Goal: Transaction & Acquisition: Purchase product/service

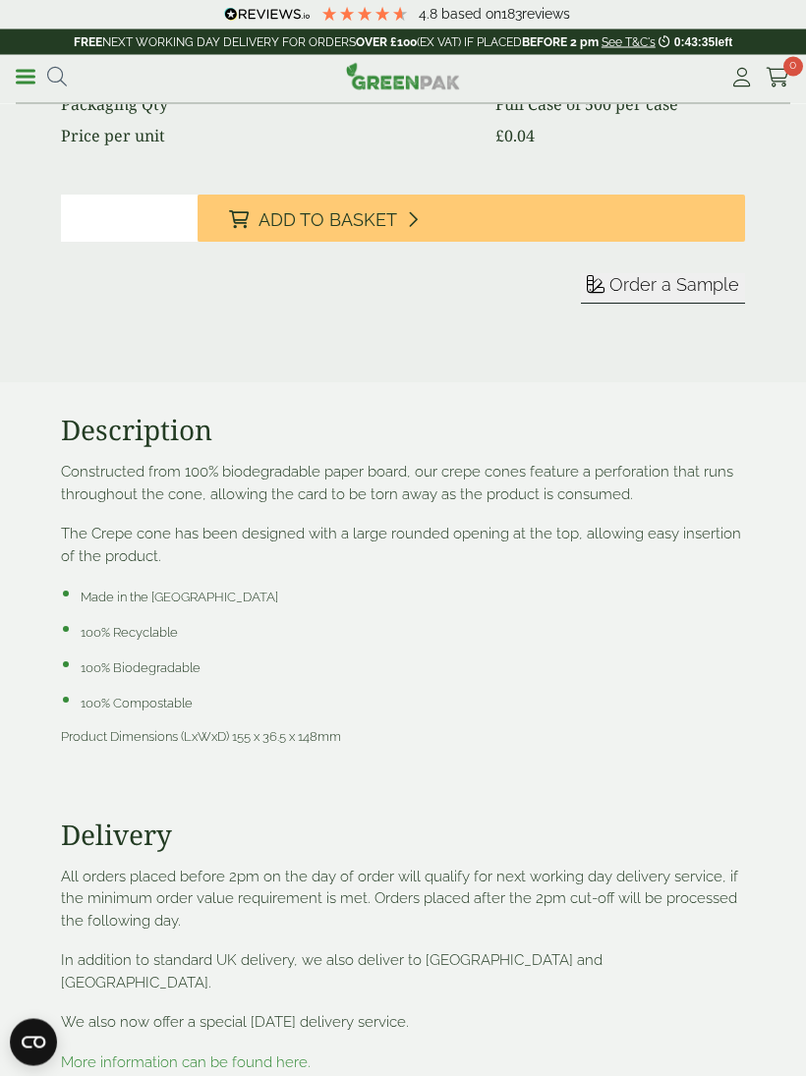
scroll to position [1356, 0]
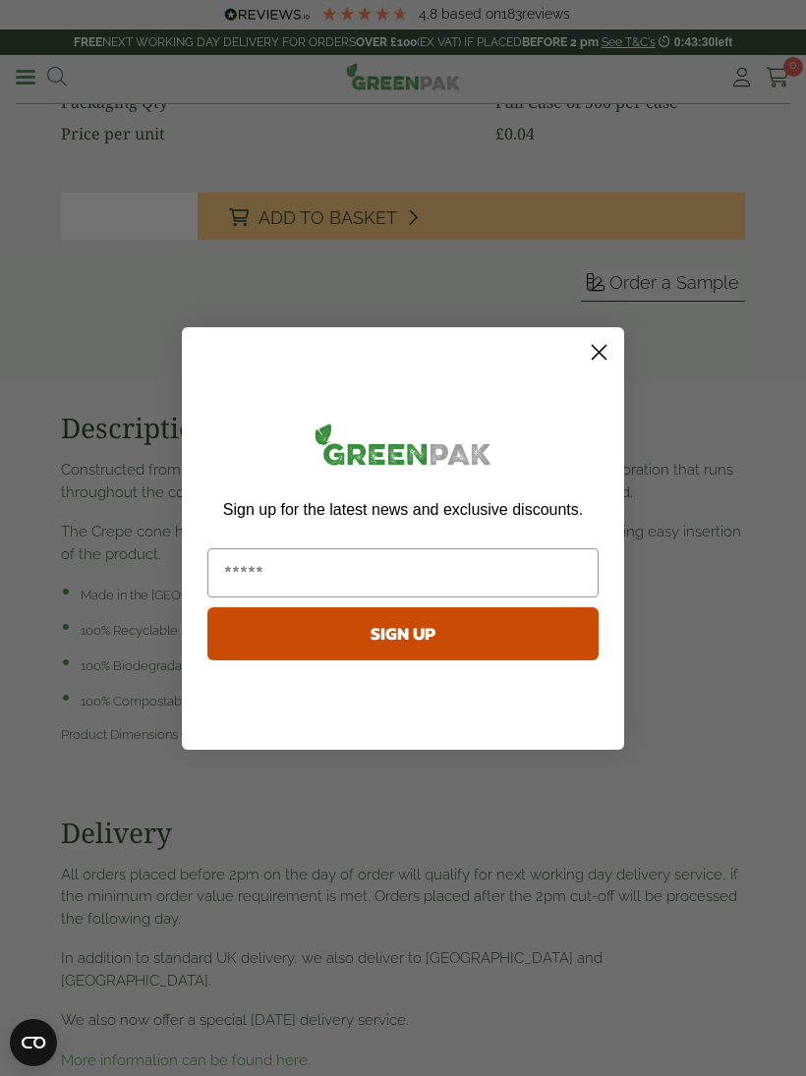
click at [596, 367] on circle "Close dialog" at bounding box center [599, 351] width 32 height 32
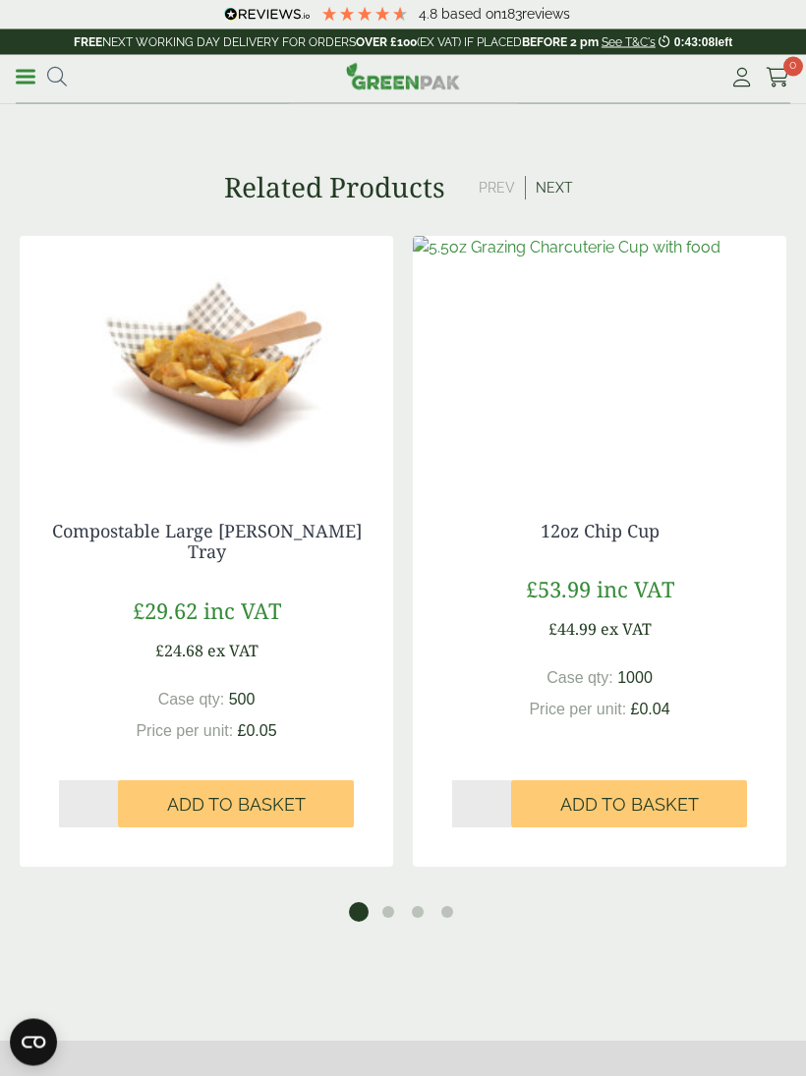
scroll to position [2417, 0]
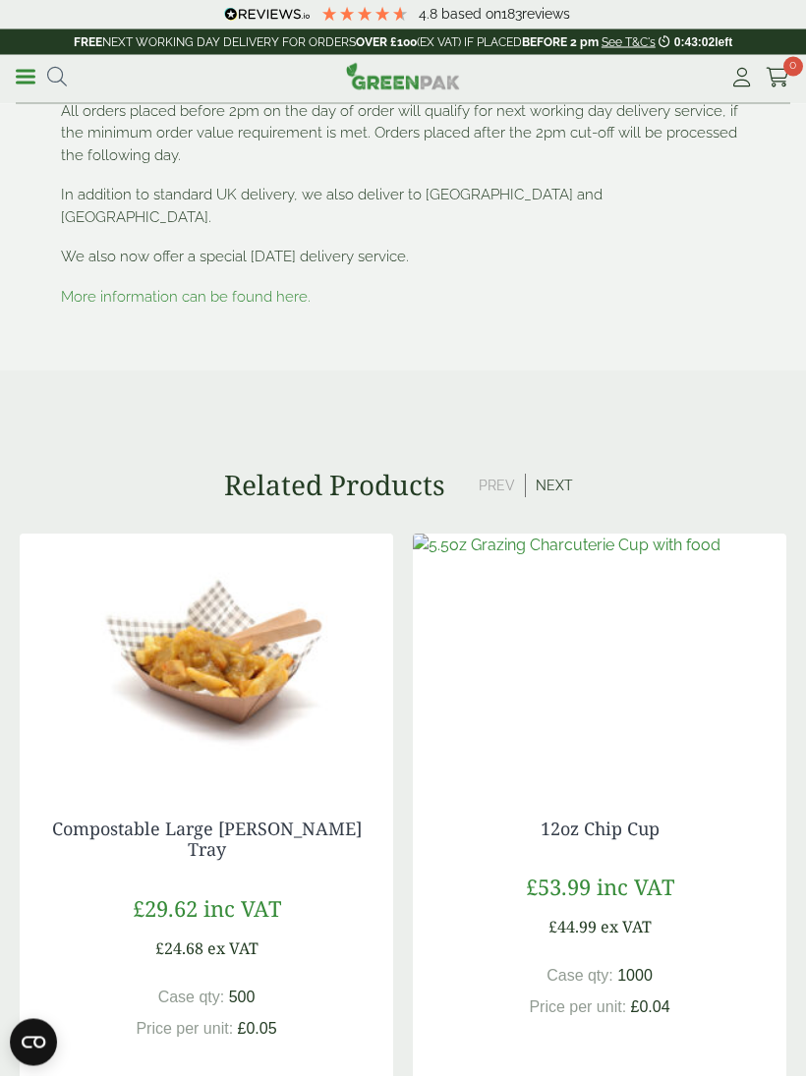
click at [547, 475] on button "Next" at bounding box center [554, 487] width 57 height 24
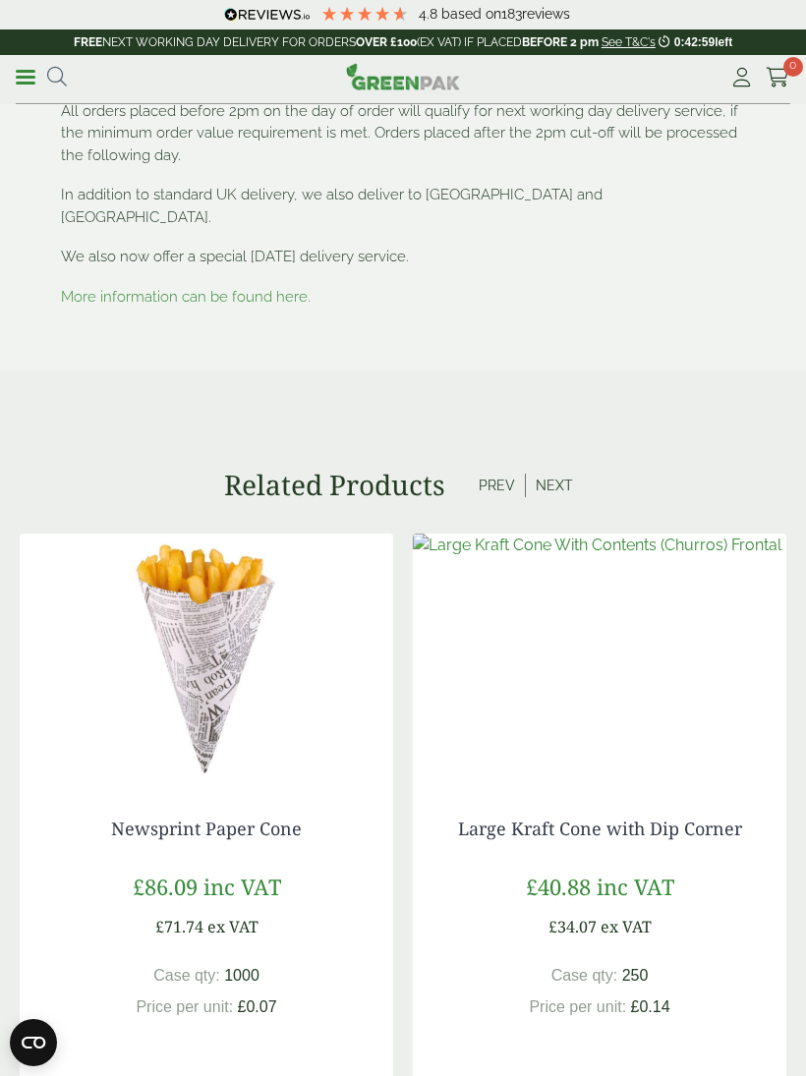
click at [553, 474] on button "Next" at bounding box center [554, 486] width 57 height 24
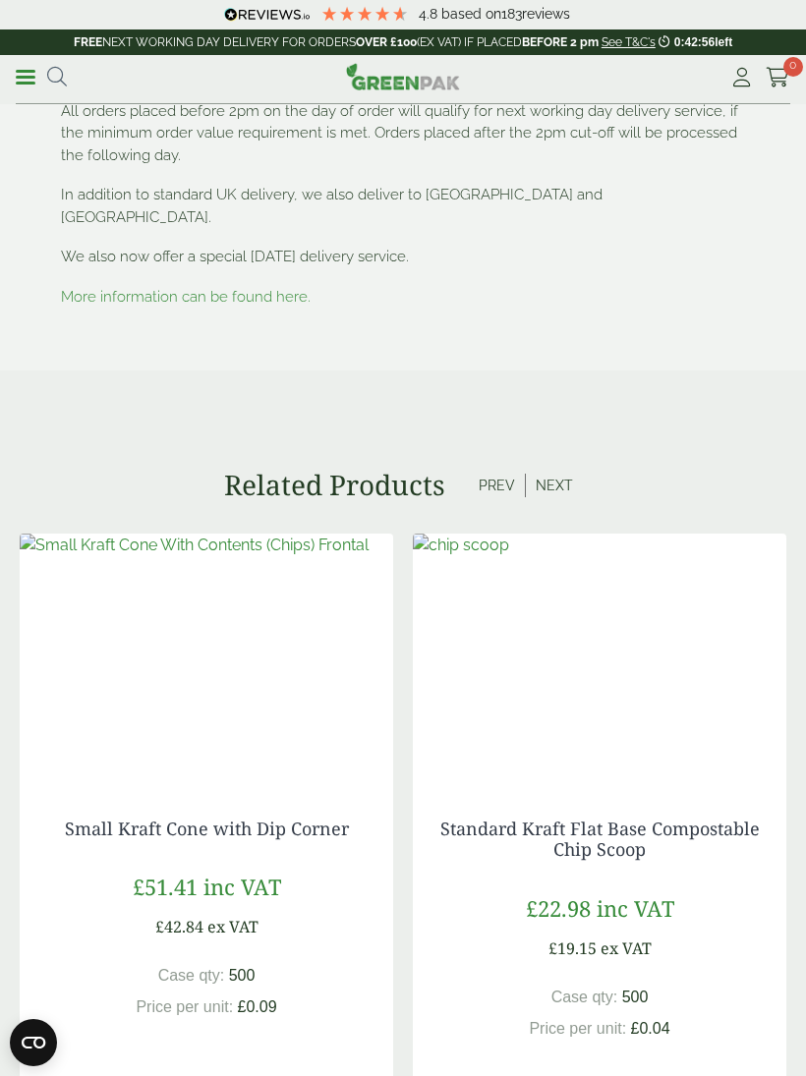
click at [556, 474] on button "Next" at bounding box center [554, 486] width 57 height 24
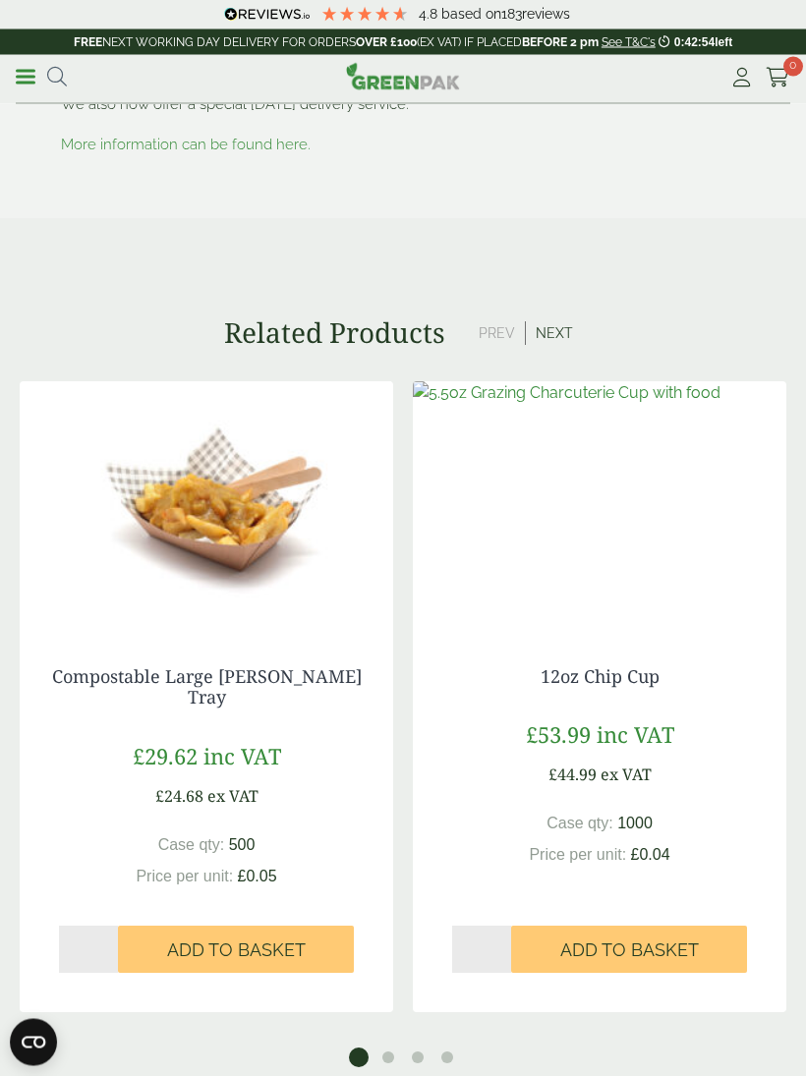
scroll to position [2271, 0]
click at [493, 321] on button "Prev" at bounding box center [497, 333] width 57 height 24
click at [546, 321] on button "Next" at bounding box center [554, 333] width 57 height 24
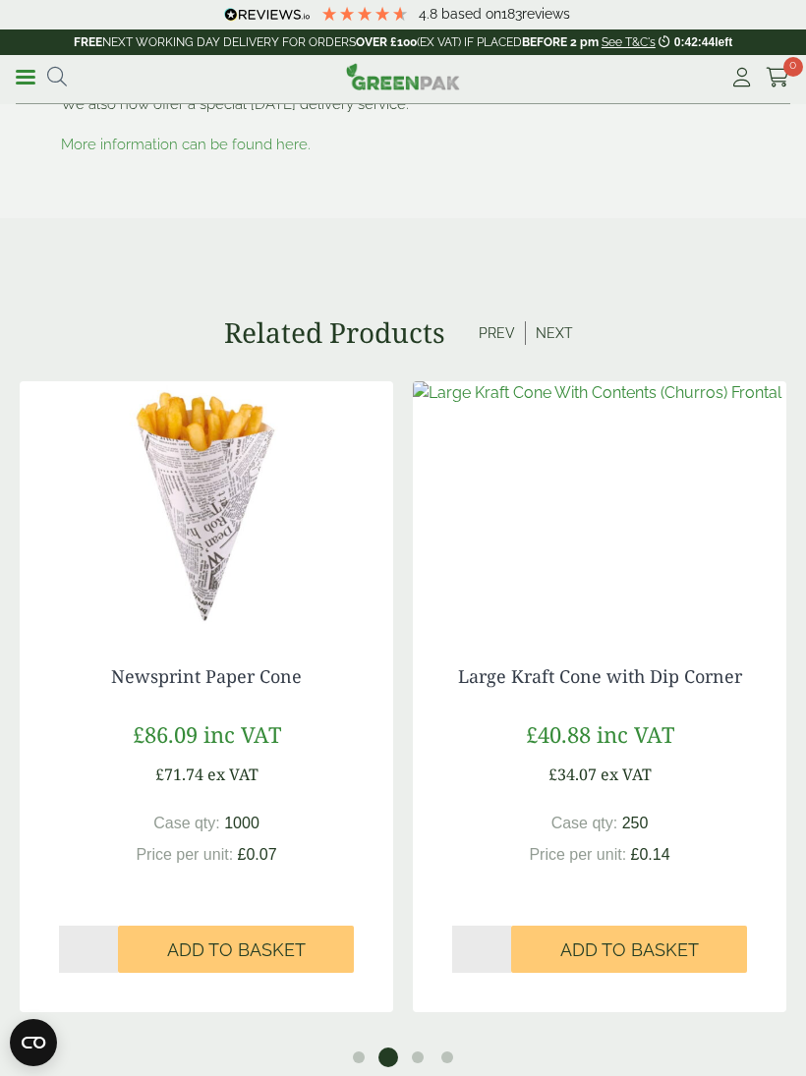
click at [550, 321] on button "Next" at bounding box center [554, 333] width 57 height 24
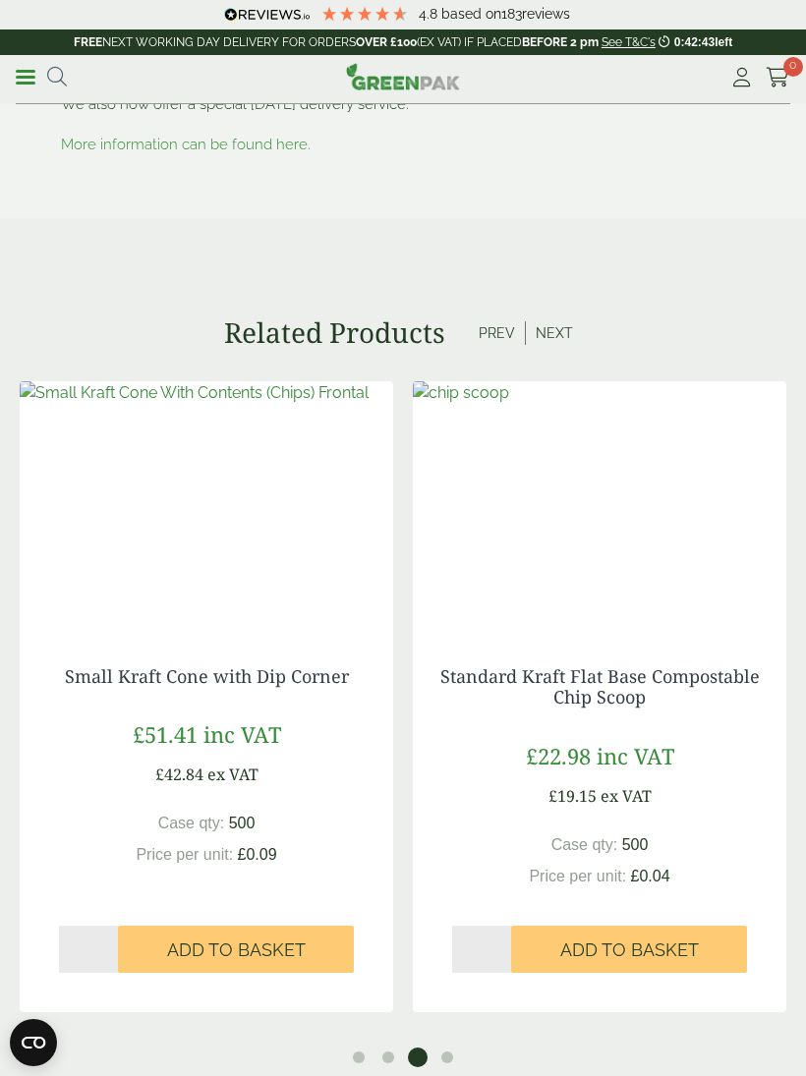
click at [561, 321] on button "Next" at bounding box center [554, 333] width 57 height 24
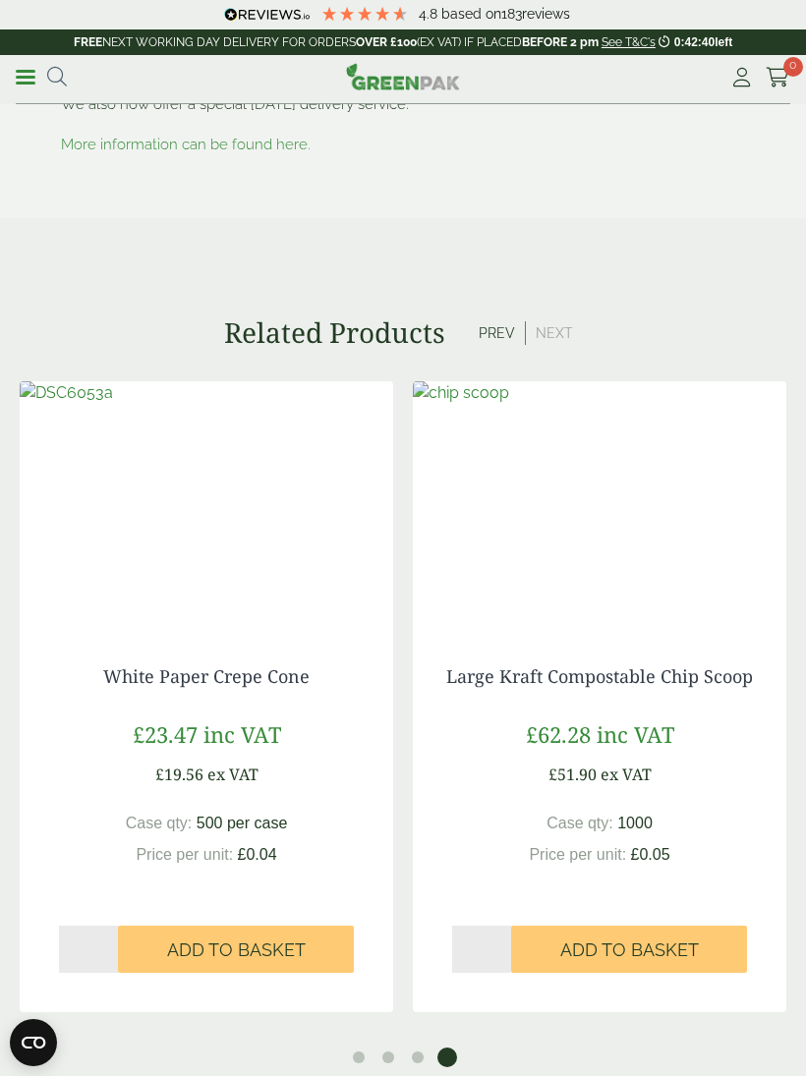
click at [225, 593] on img at bounding box center [206, 504] width 373 height 246
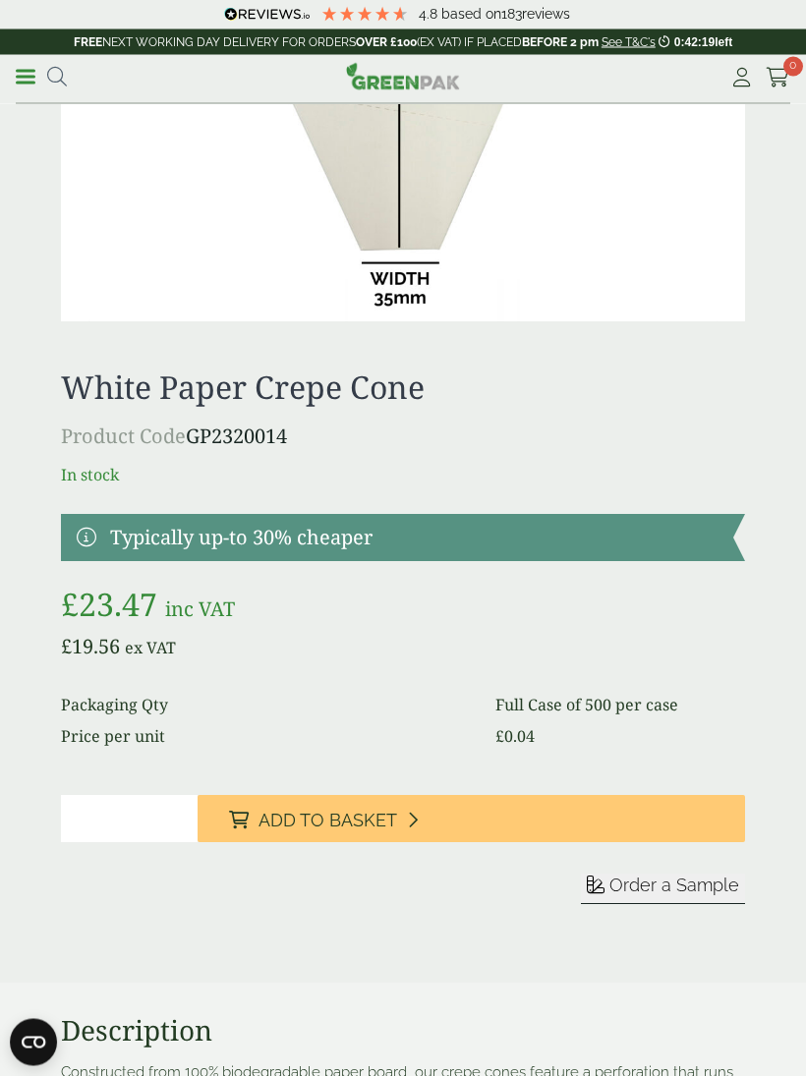
scroll to position [754, 0]
click at [128, 812] on input "*" at bounding box center [129, 818] width 137 height 47
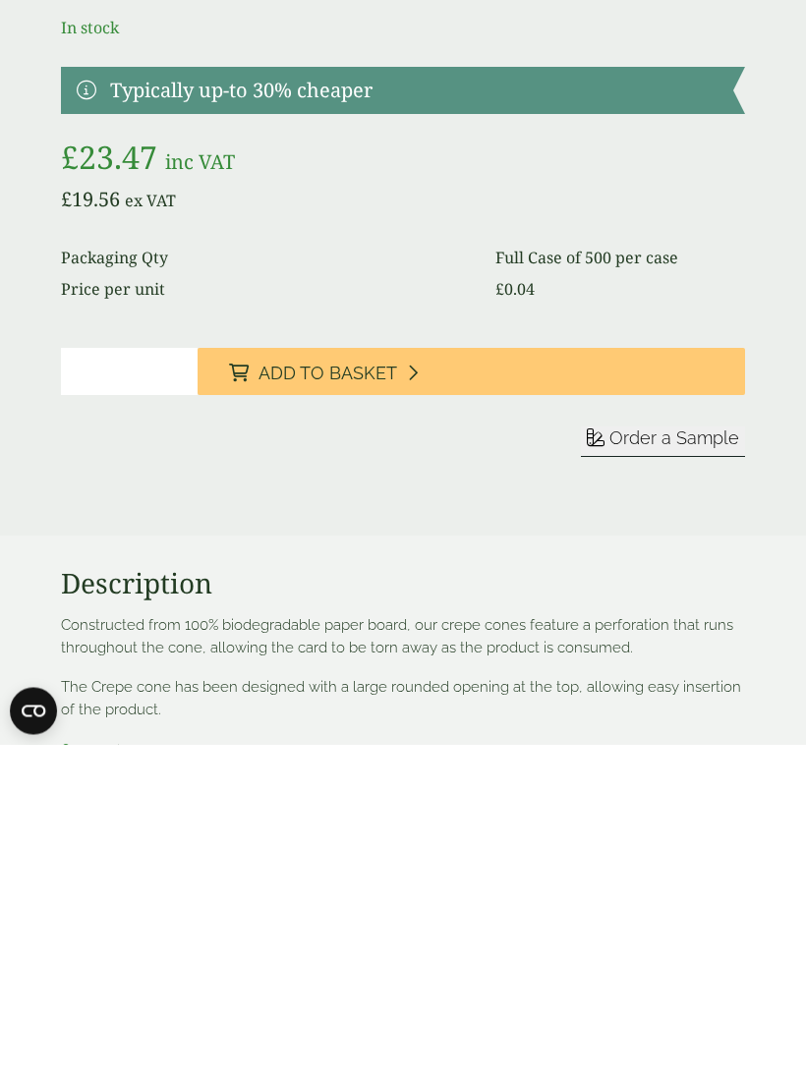
type input "*"
click at [350, 695] on span "Add to Basket" at bounding box center [327, 706] width 139 height 22
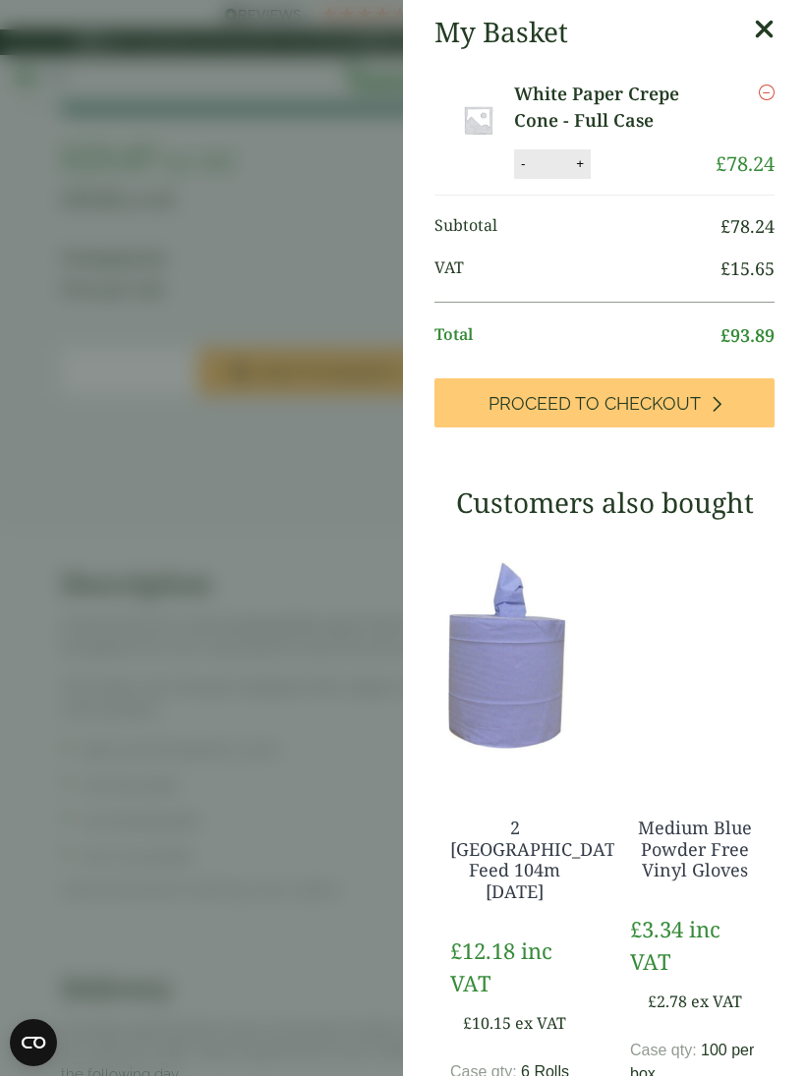
scroll to position [0, 0]
click at [759, 17] on icon at bounding box center [764, 30] width 21 height 28
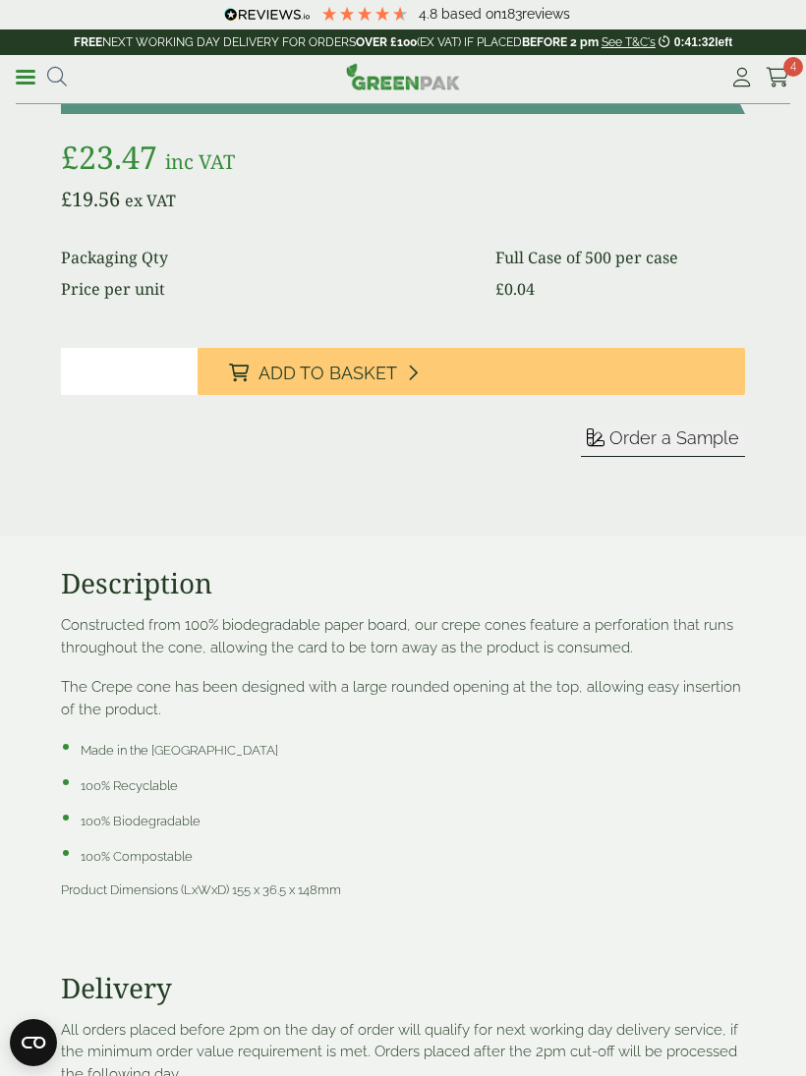
click at [27, 73] on link "Menu" at bounding box center [26, 76] width 20 height 20
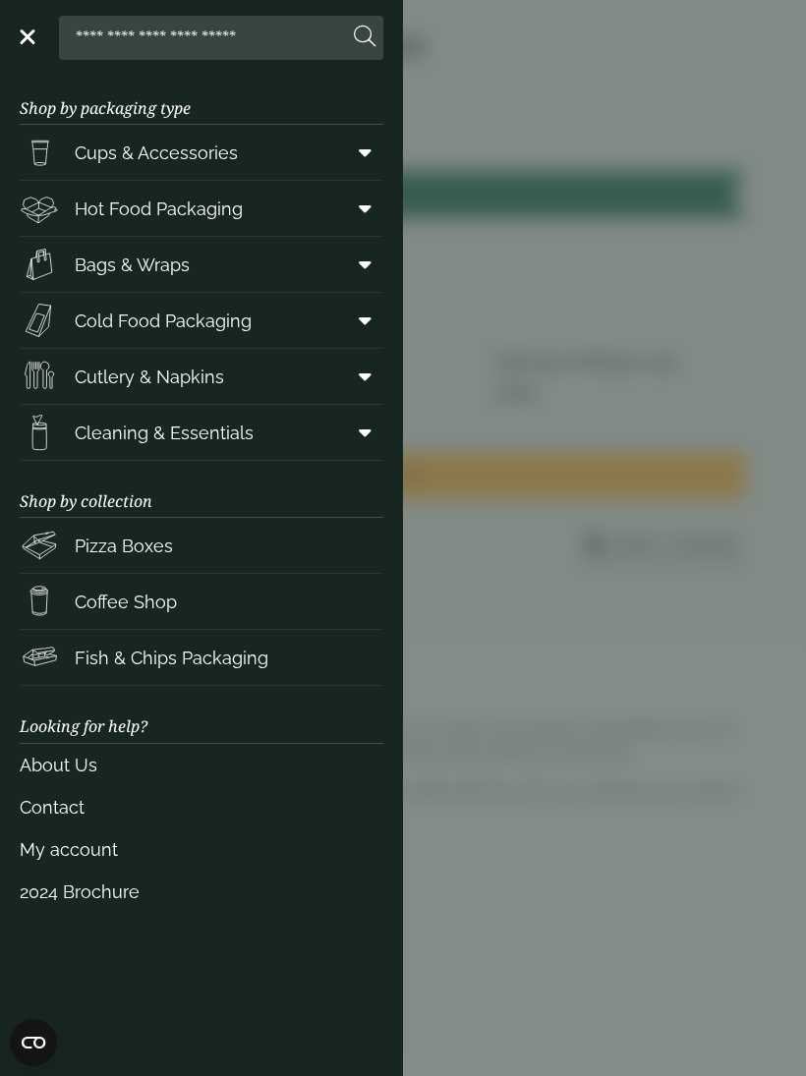
click at [61, 772] on link "About Us" at bounding box center [201, 765] width 363 height 42
click at [66, 885] on link "2024 Brochure" at bounding box center [201, 891] width 363 height 42
click at [120, 217] on span "Hot Food Packaging" at bounding box center [159, 208] width 168 height 27
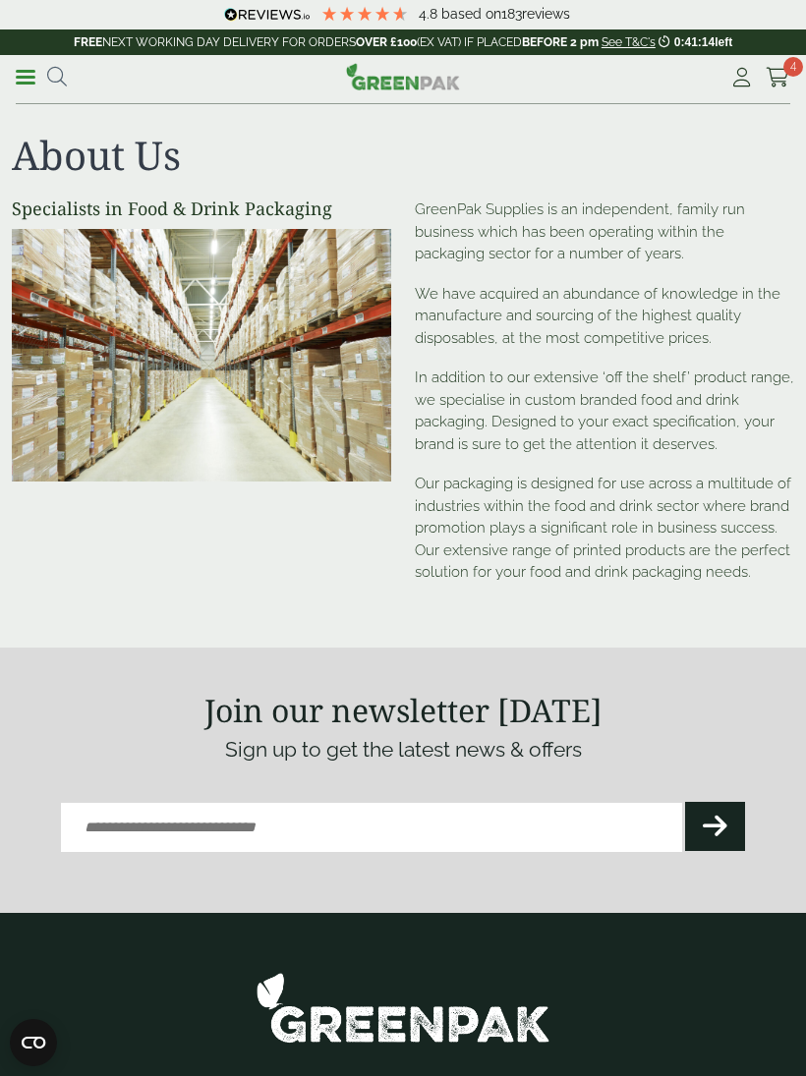
click at [34, 72] on link "Menu" at bounding box center [26, 76] width 20 height 20
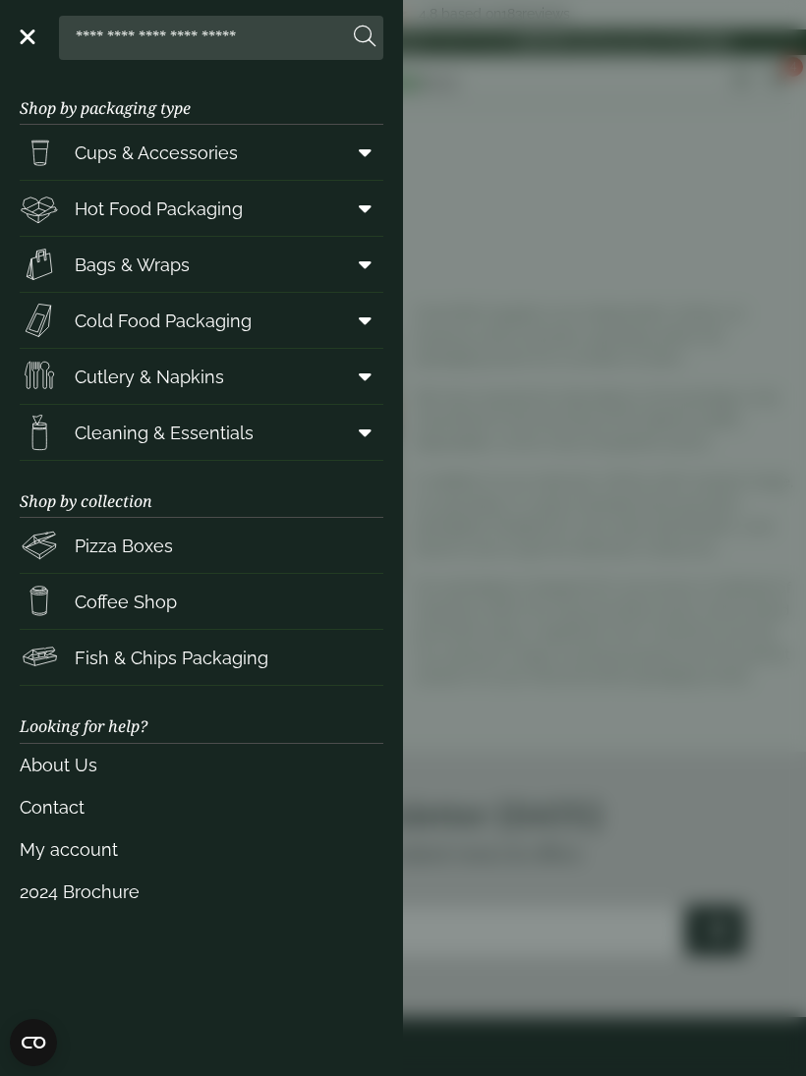
click at [78, 776] on link "About Us" at bounding box center [201, 765] width 363 height 42
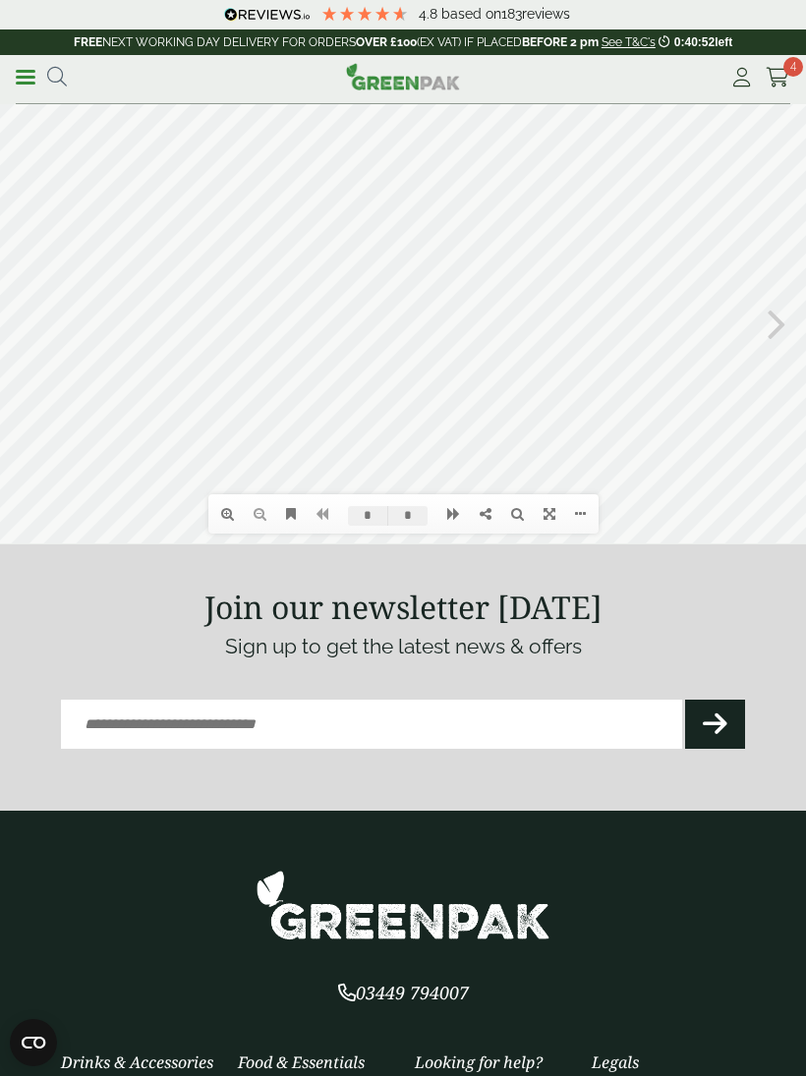
type input "*"
type input "**"
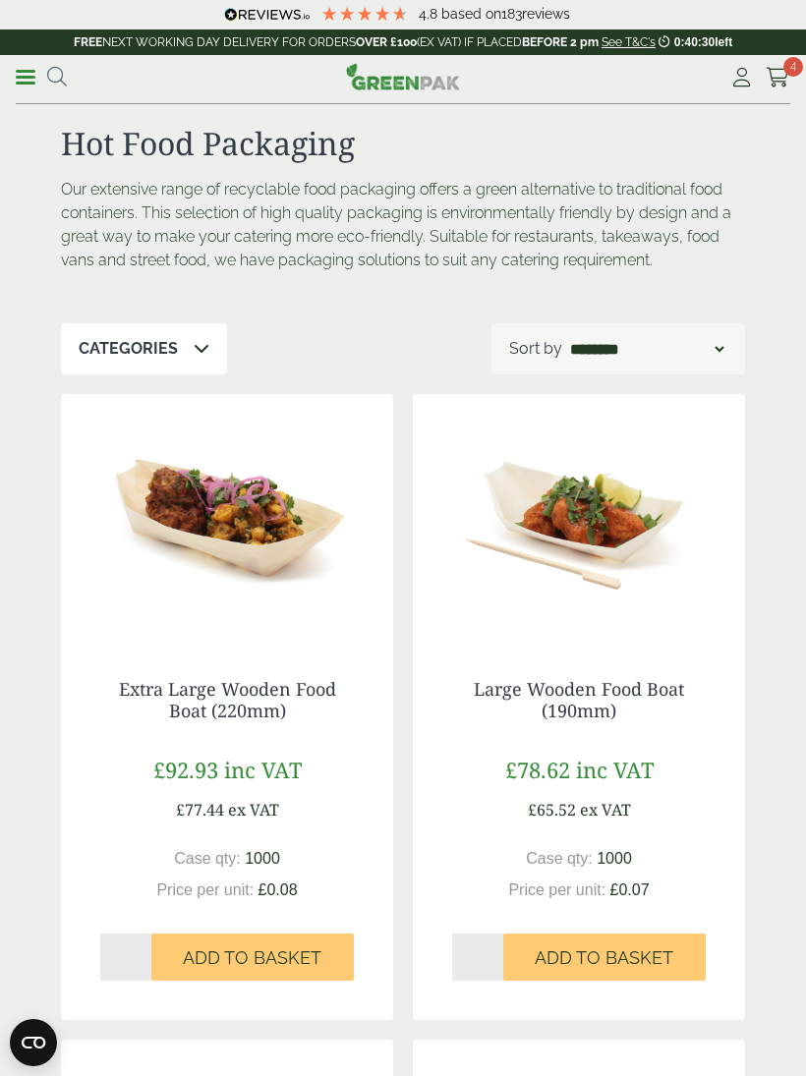
click at [64, 75] on icon at bounding box center [57, 77] width 20 height 20
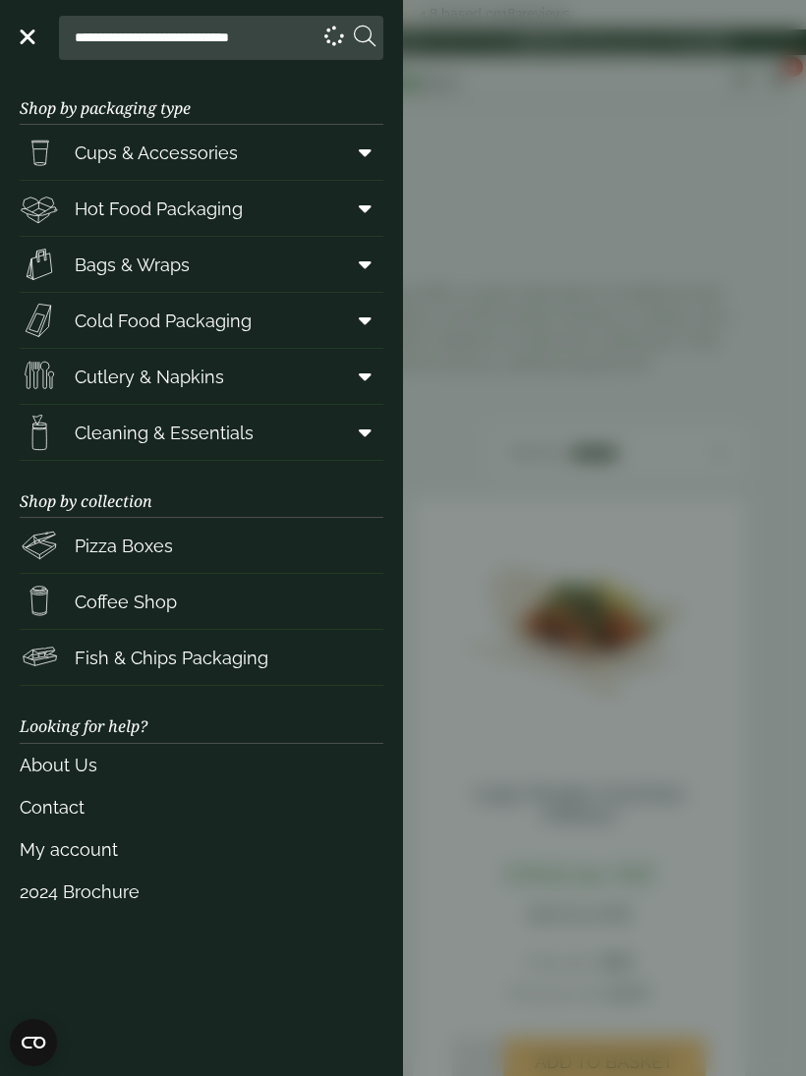
type input "**********"
click at [364, 37] on button at bounding box center [365, 38] width 22 height 26
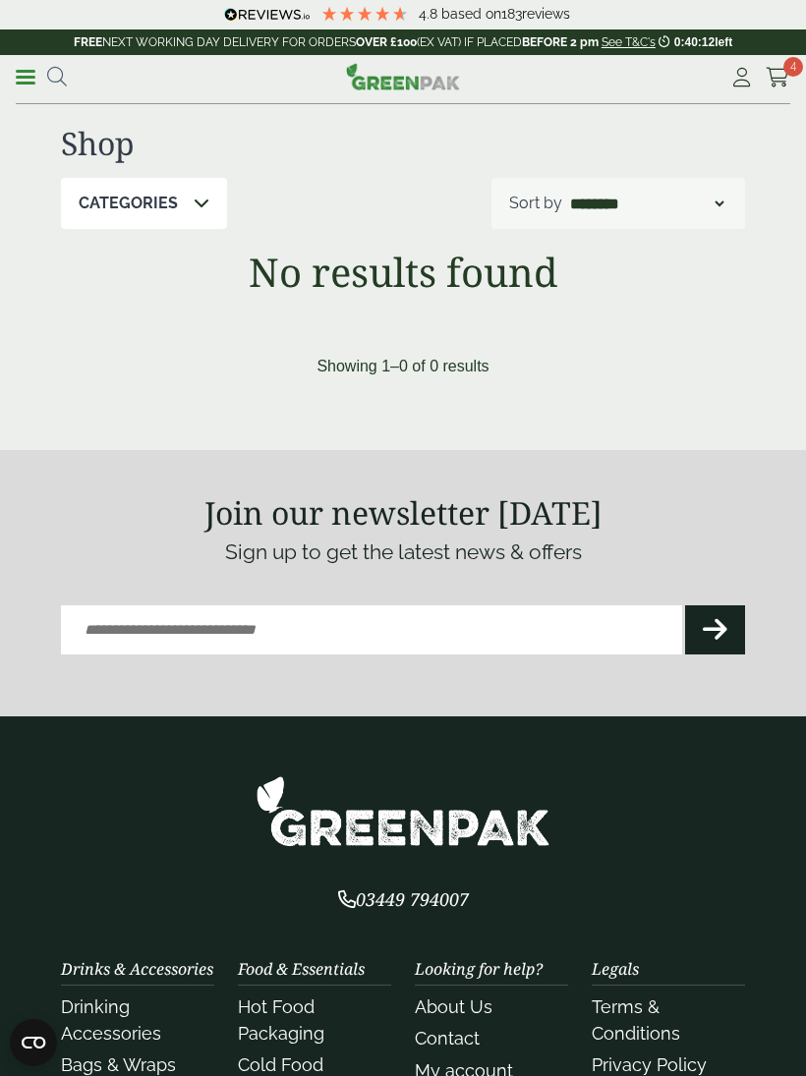
click at [194, 197] on icon at bounding box center [202, 203] width 16 height 16
click at [194, 199] on icon at bounding box center [202, 203] width 16 height 16
click at [177, 201] on div "Categories" at bounding box center [144, 203] width 166 height 51
click at [122, 203] on p "Categories" at bounding box center [128, 204] width 99 height 24
click at [65, 69] on icon at bounding box center [57, 77] width 20 height 20
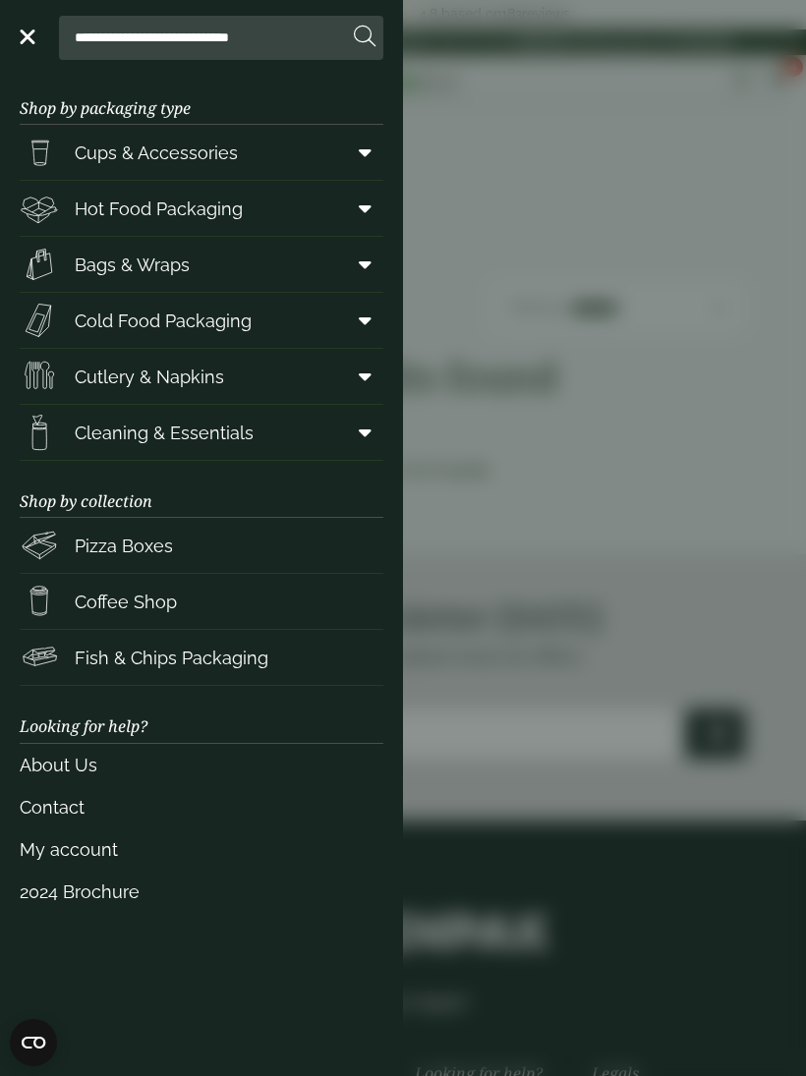
click at [334, 210] on link "Hot Food Packaging" at bounding box center [201, 208] width 363 height 55
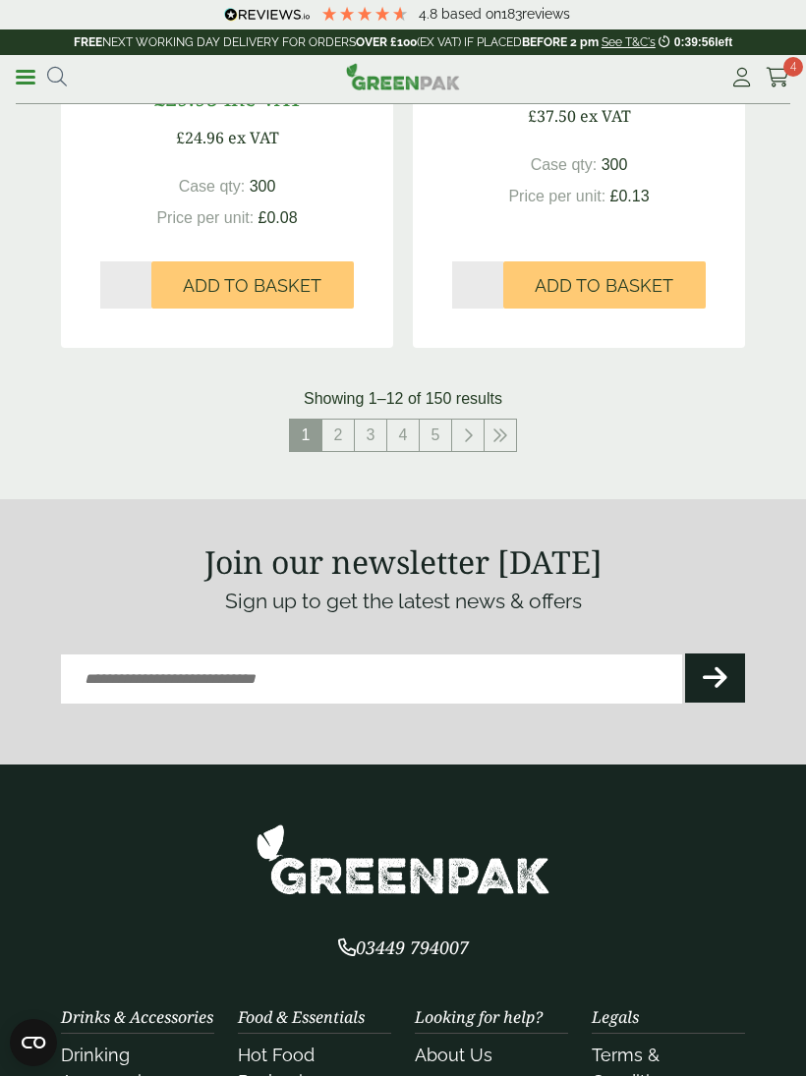
scroll to position [3904, 0]
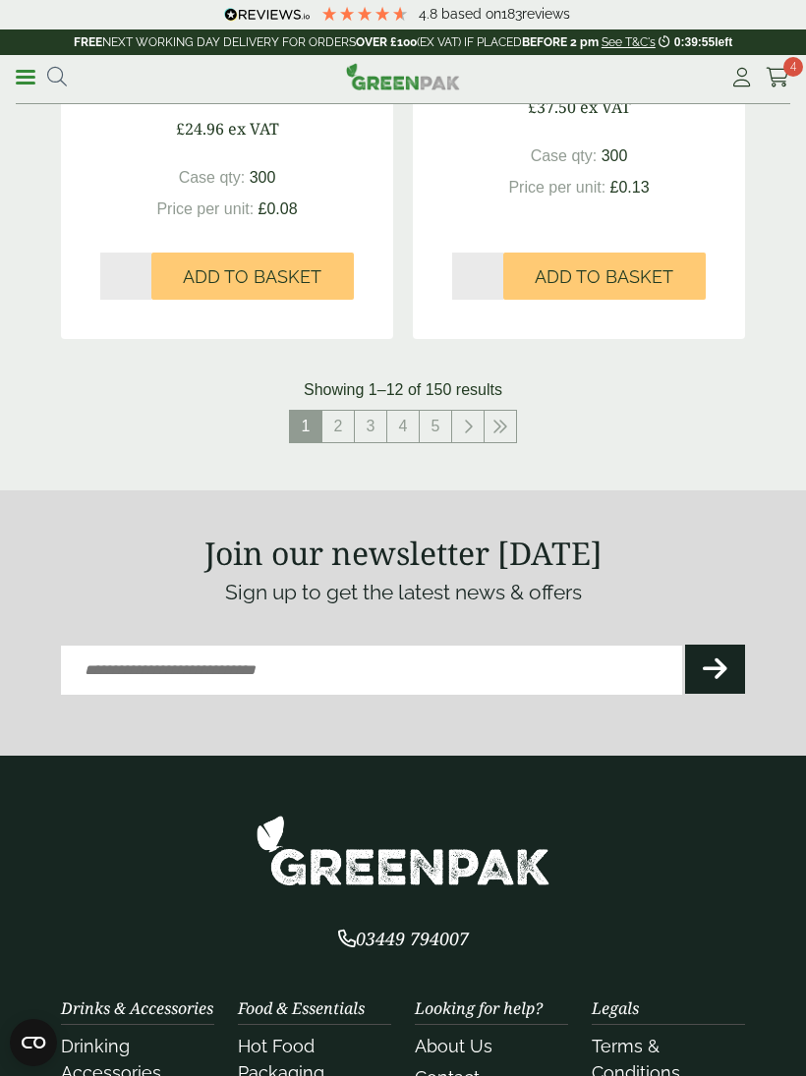
click at [340, 411] on link "2" at bounding box center [337, 426] width 31 height 31
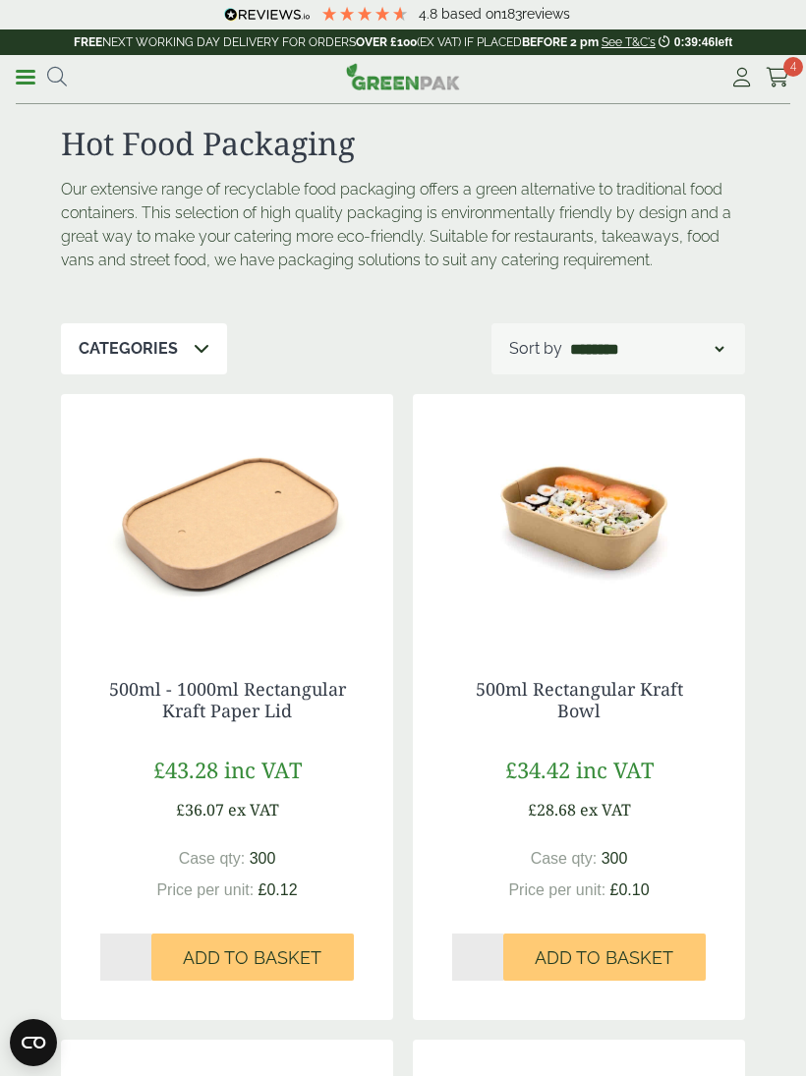
click at [60, 76] on icon at bounding box center [57, 77] width 20 height 20
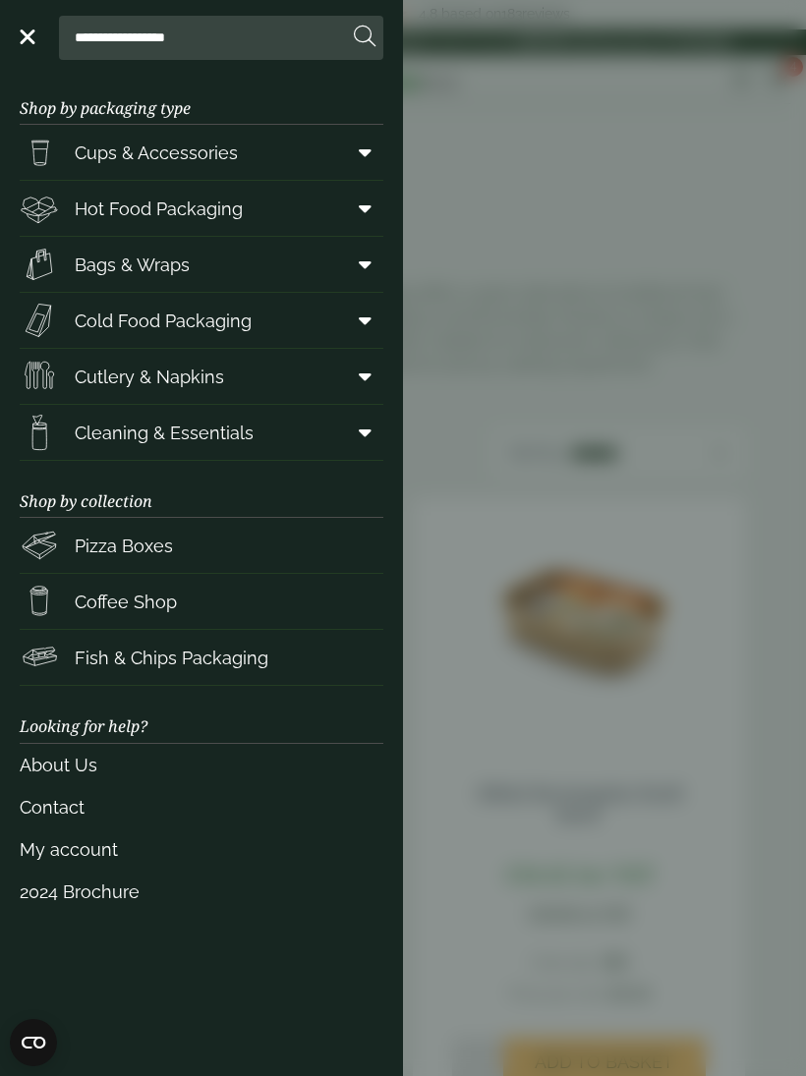
click at [361, 323] on icon at bounding box center [365, 320] width 13 height 20
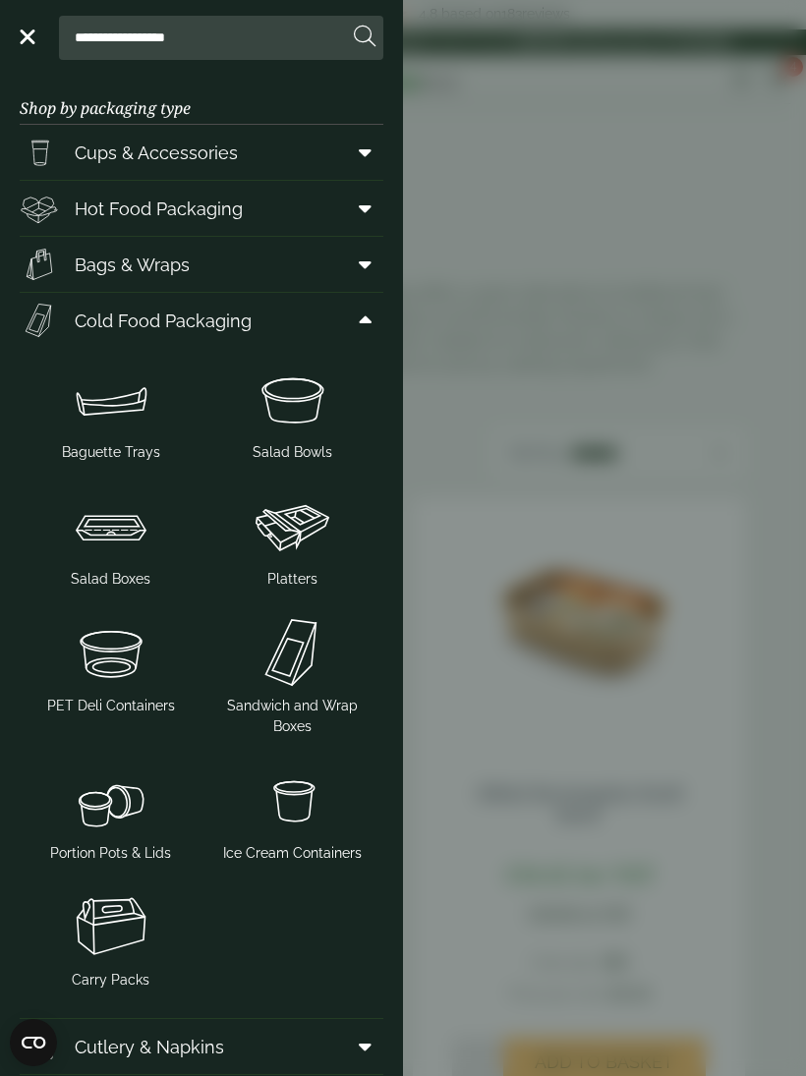
click at [113, 413] on img at bounding box center [111, 399] width 166 height 79
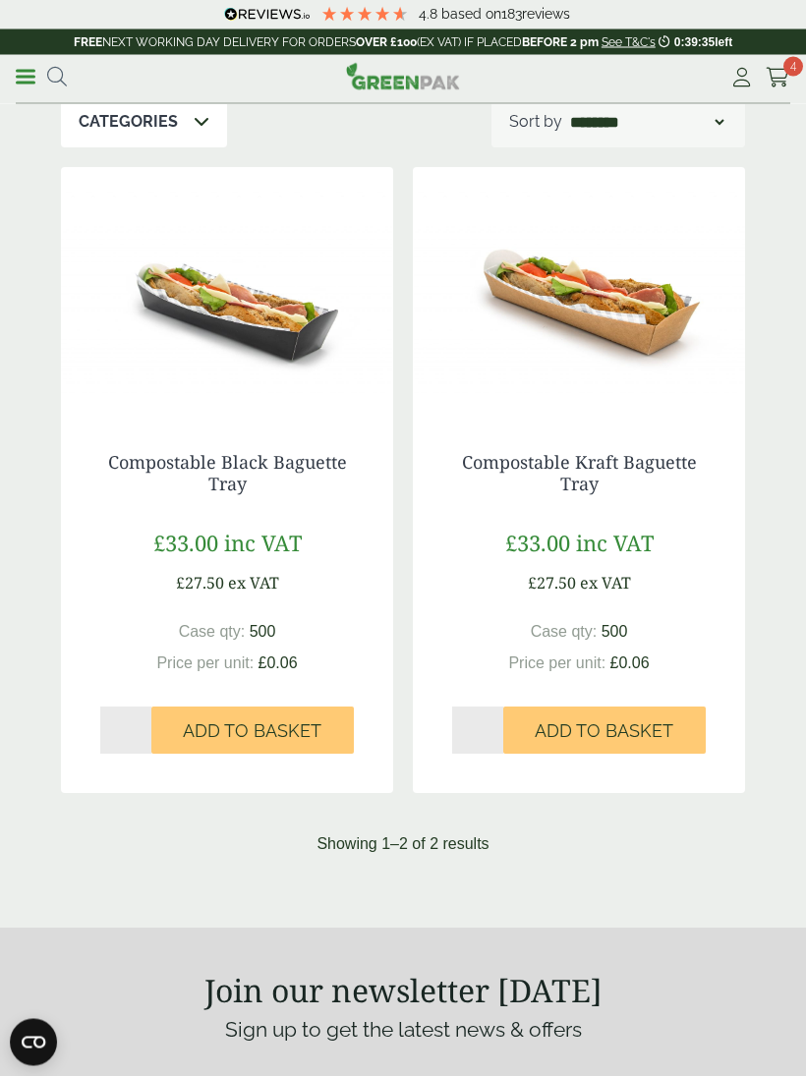
scroll to position [184, 0]
click at [25, 76] on span at bounding box center [26, 77] width 20 height 3
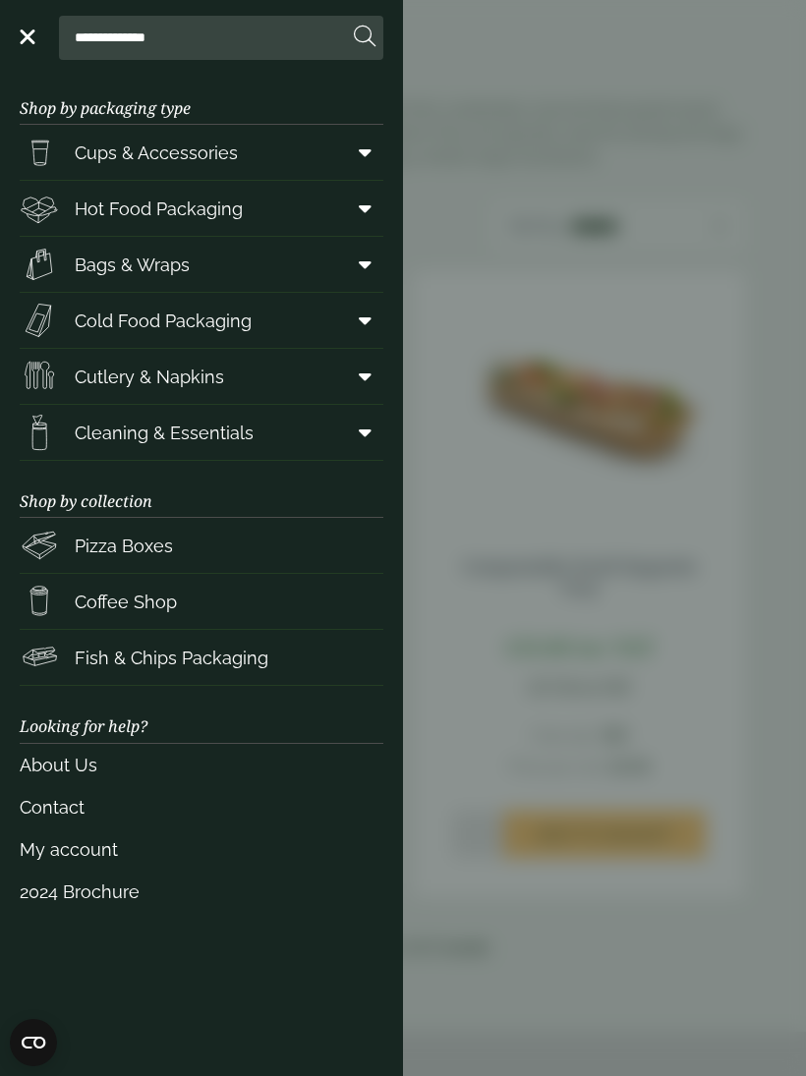
click at [348, 218] on span at bounding box center [361, 208] width 44 height 37
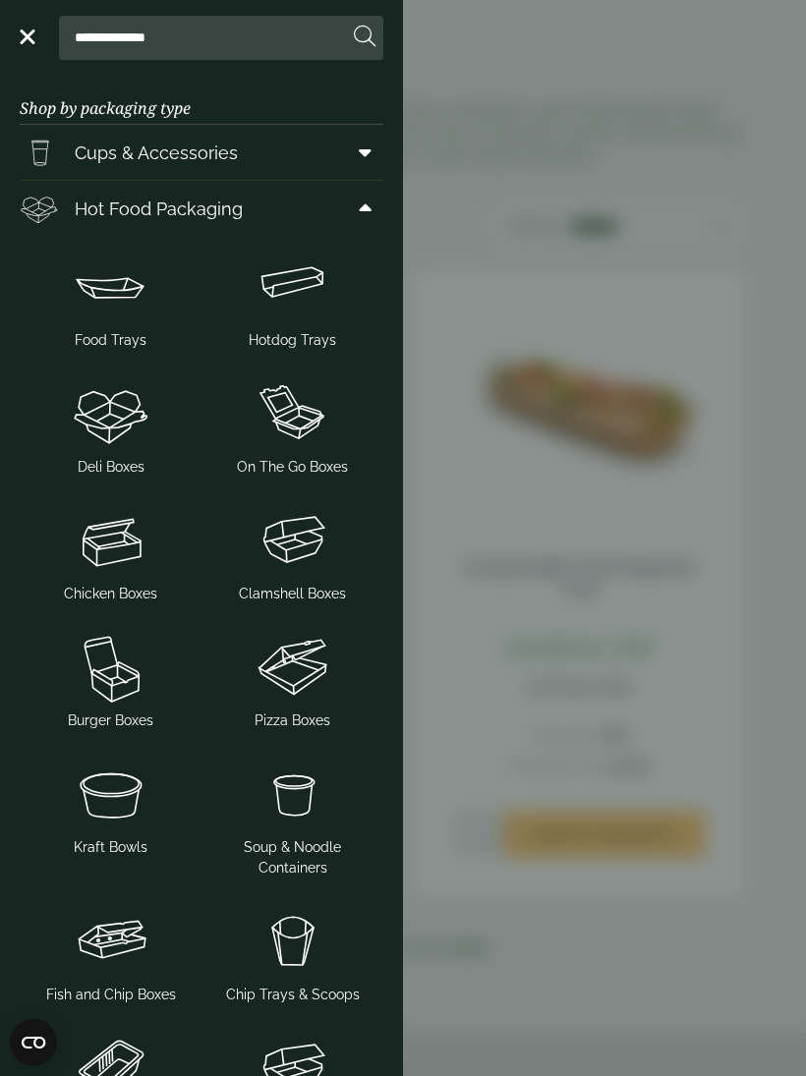
scroll to position [0, 0]
click at [223, 33] on input "**********" at bounding box center [207, 37] width 281 height 41
type input "*"
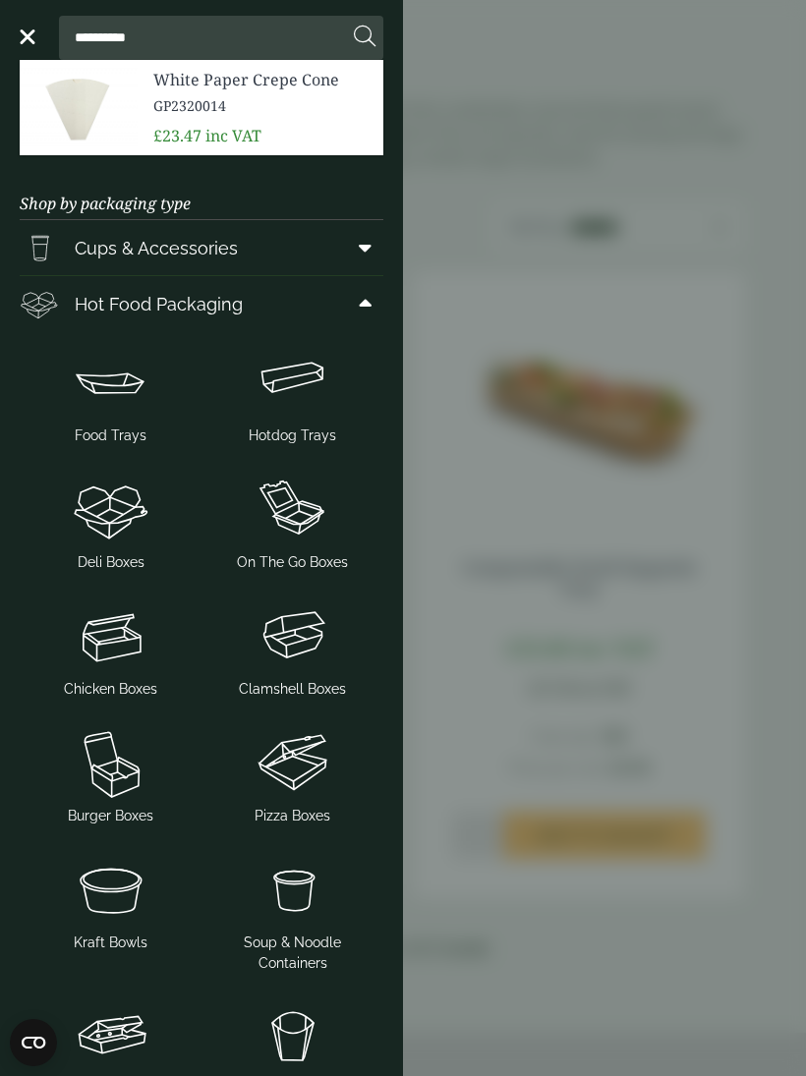
type input "**********"
click at [120, 128] on img at bounding box center [79, 107] width 118 height 94
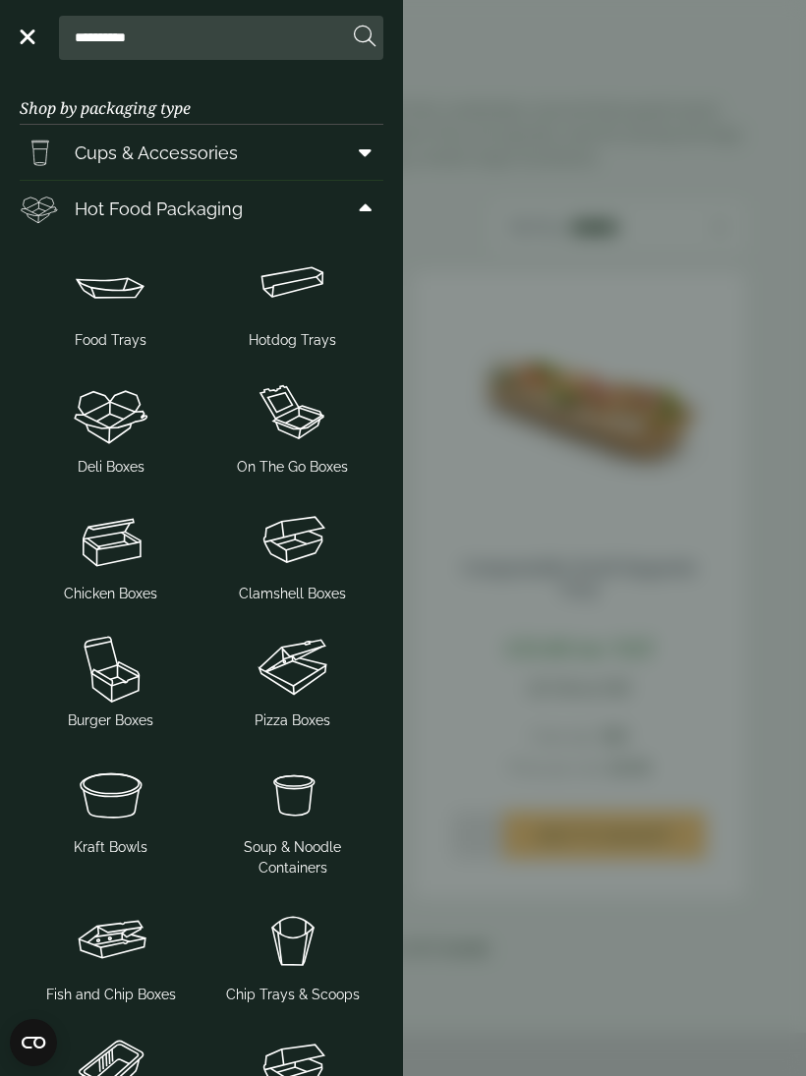
scroll to position [184, 0]
click at [287, 308] on img at bounding box center [292, 287] width 166 height 79
click at [291, 290] on img at bounding box center [292, 287] width 166 height 79
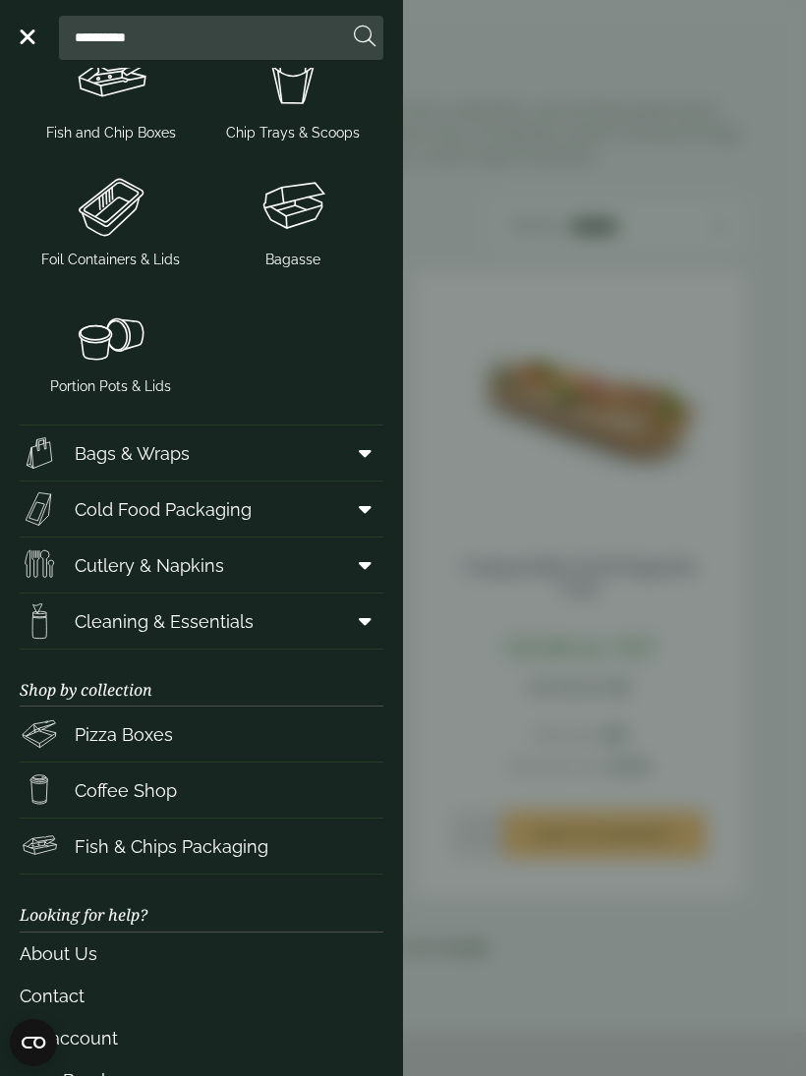
scroll to position [888, 0]
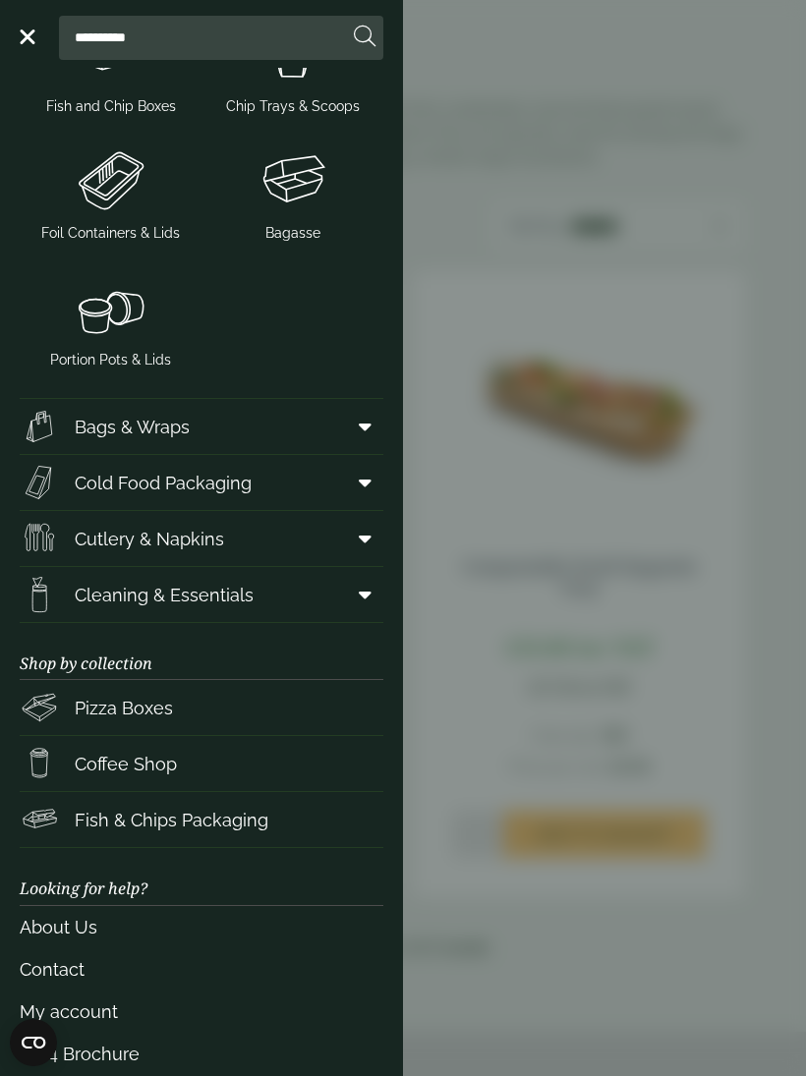
click at [357, 479] on span at bounding box center [361, 482] width 44 height 37
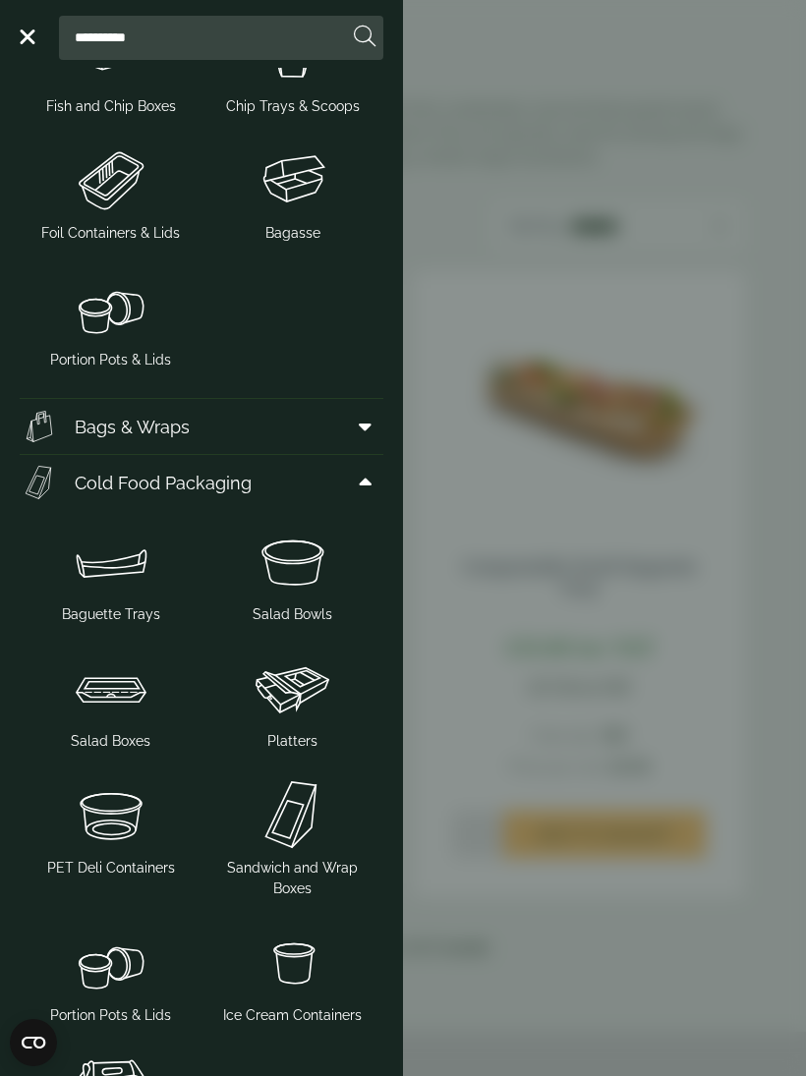
click at [101, 569] on img at bounding box center [111, 561] width 166 height 79
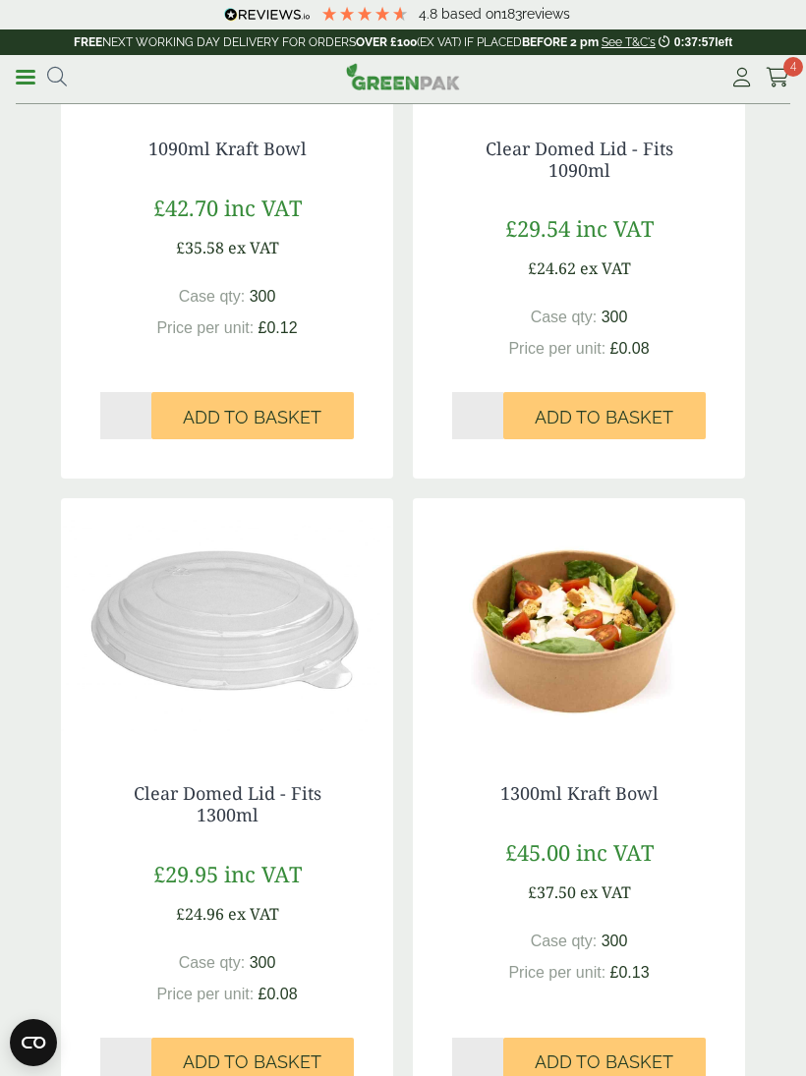
scroll to position [3117, 0]
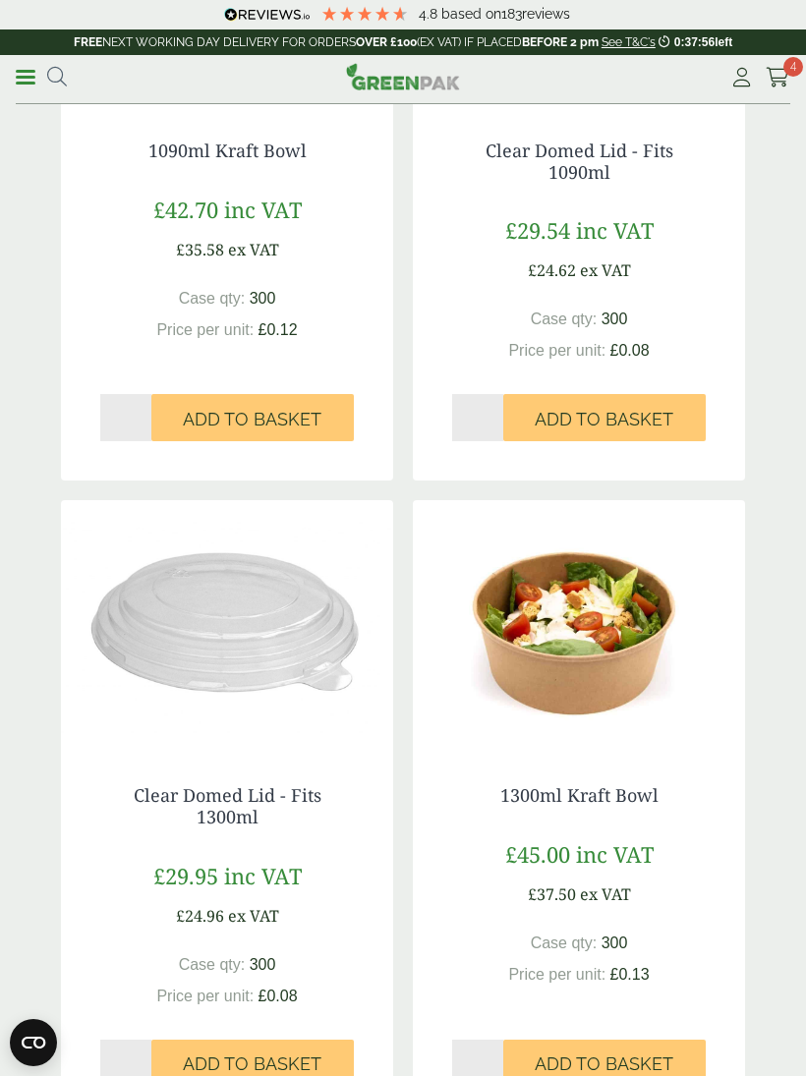
click at [777, 68] on icon at bounding box center [777, 78] width 25 height 20
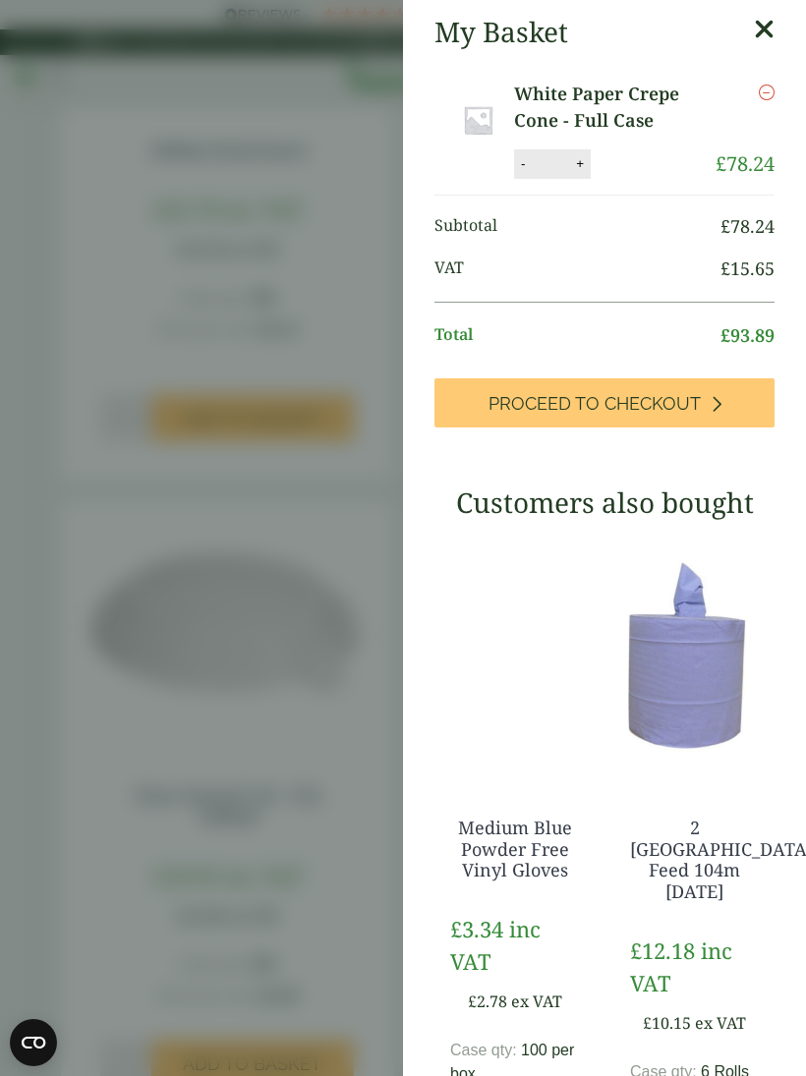
scroll to position [0, 0]
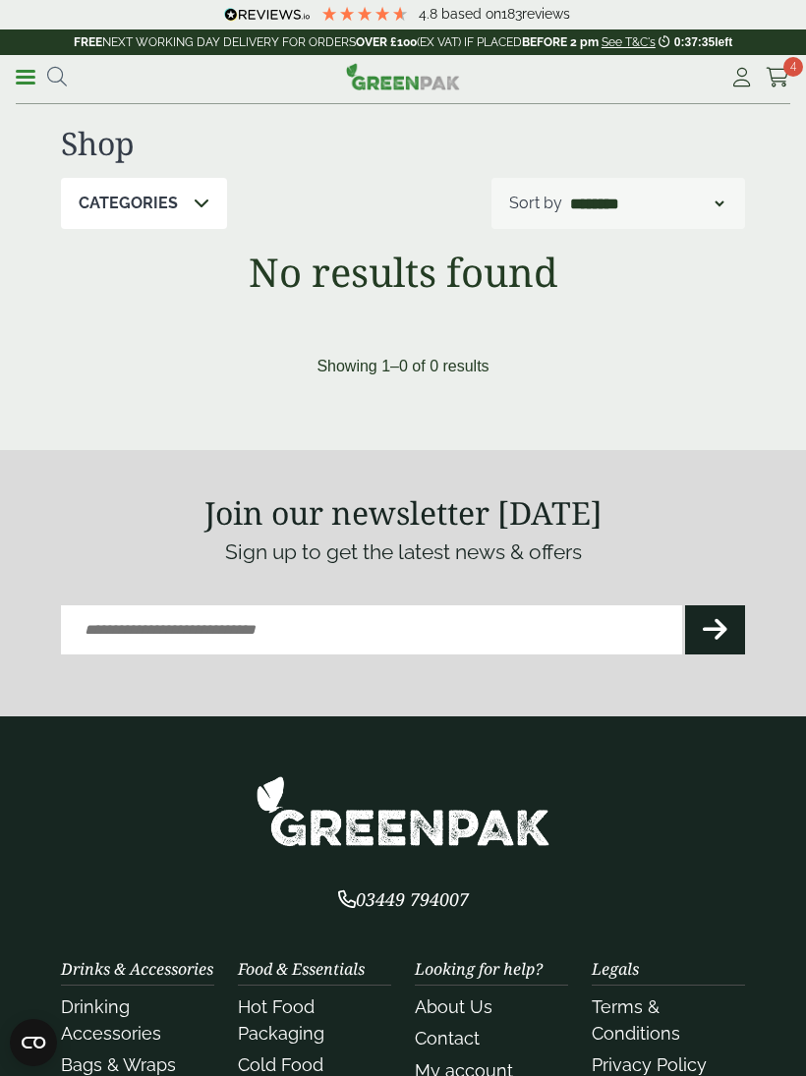
click at [622, 42] on link "See T&C's" at bounding box center [628, 42] width 54 height 14
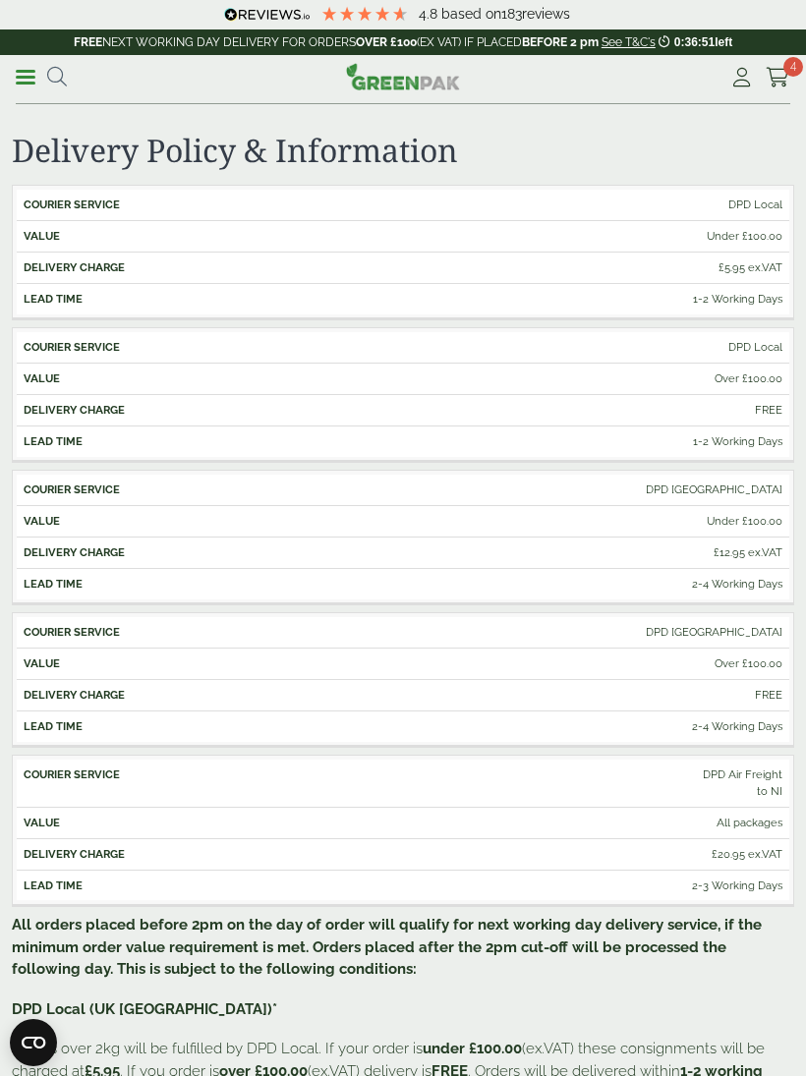
click at [26, 74] on link "Menu" at bounding box center [26, 76] width 20 height 20
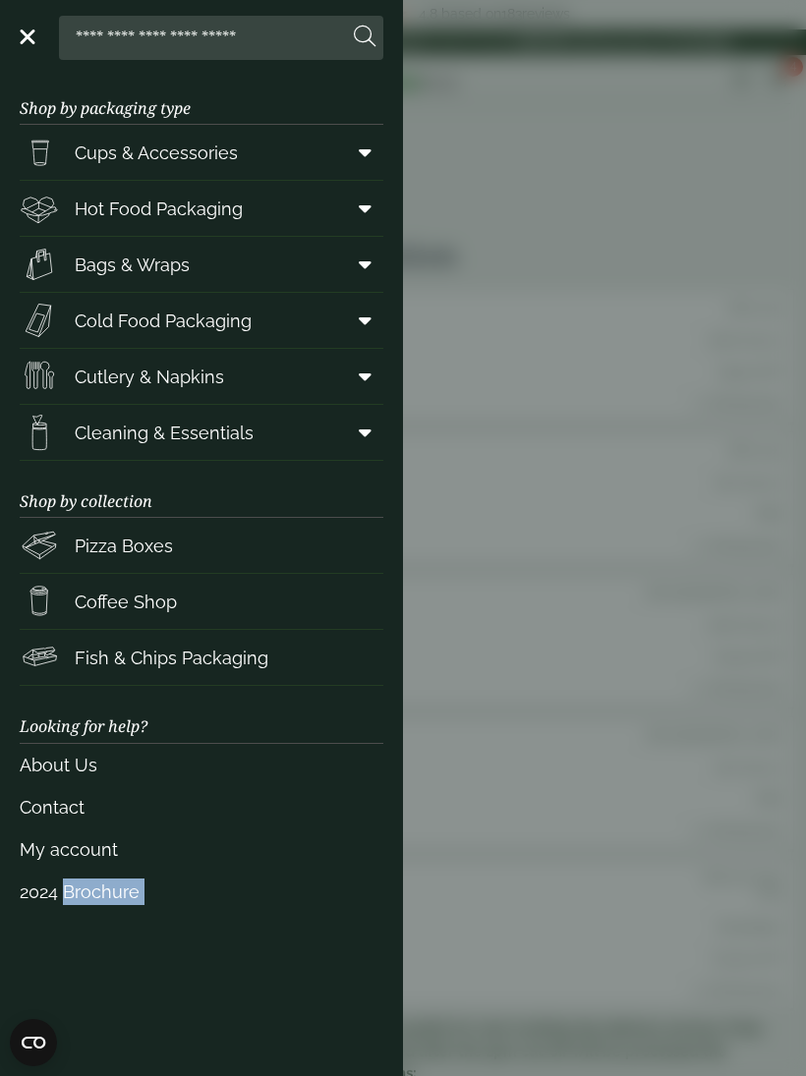
click at [451, 675] on aside "Close Shop by packaging type Cups & Accessories Hot Drink Paper Cups Smoothie C…" at bounding box center [403, 538] width 806 height 1076
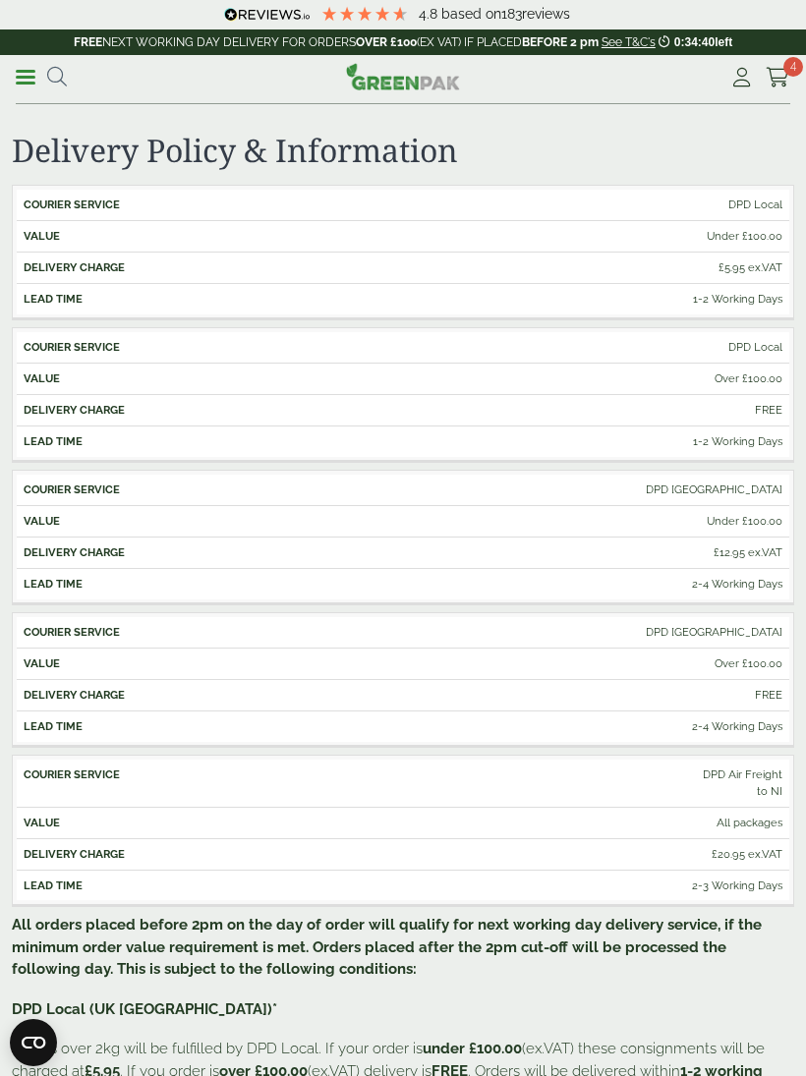
click at [22, 81] on link "Menu" at bounding box center [26, 76] width 20 height 20
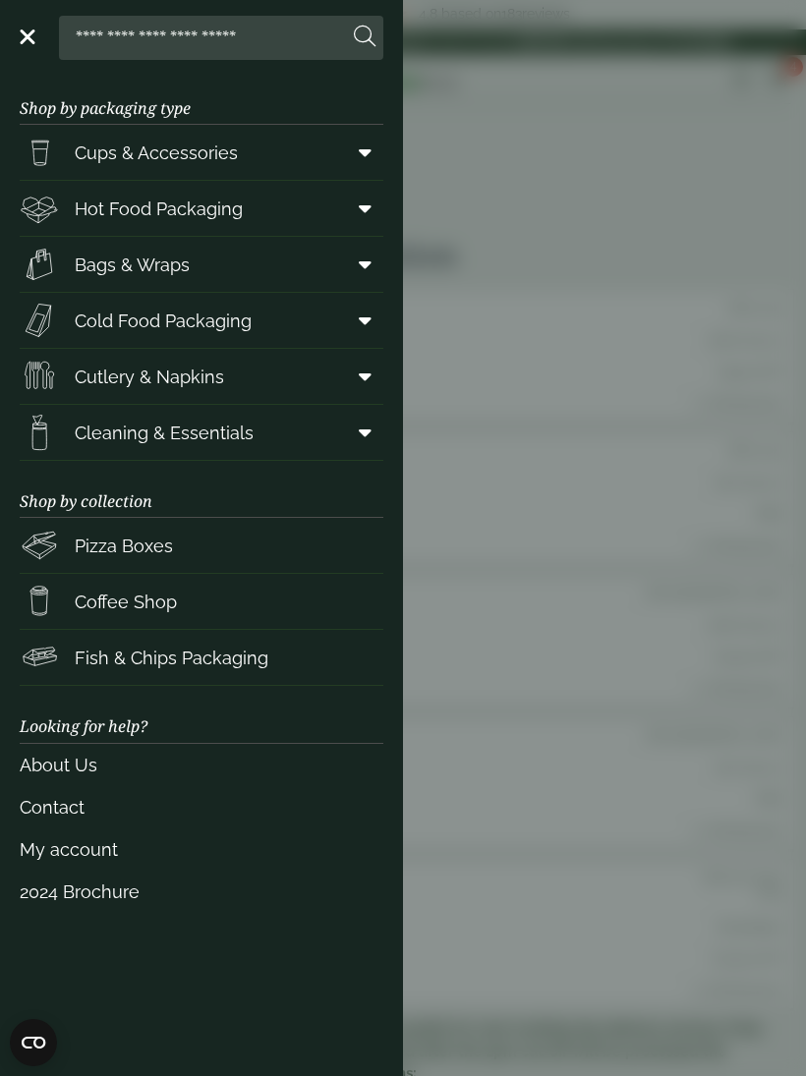
click at [354, 318] on span at bounding box center [361, 320] width 44 height 37
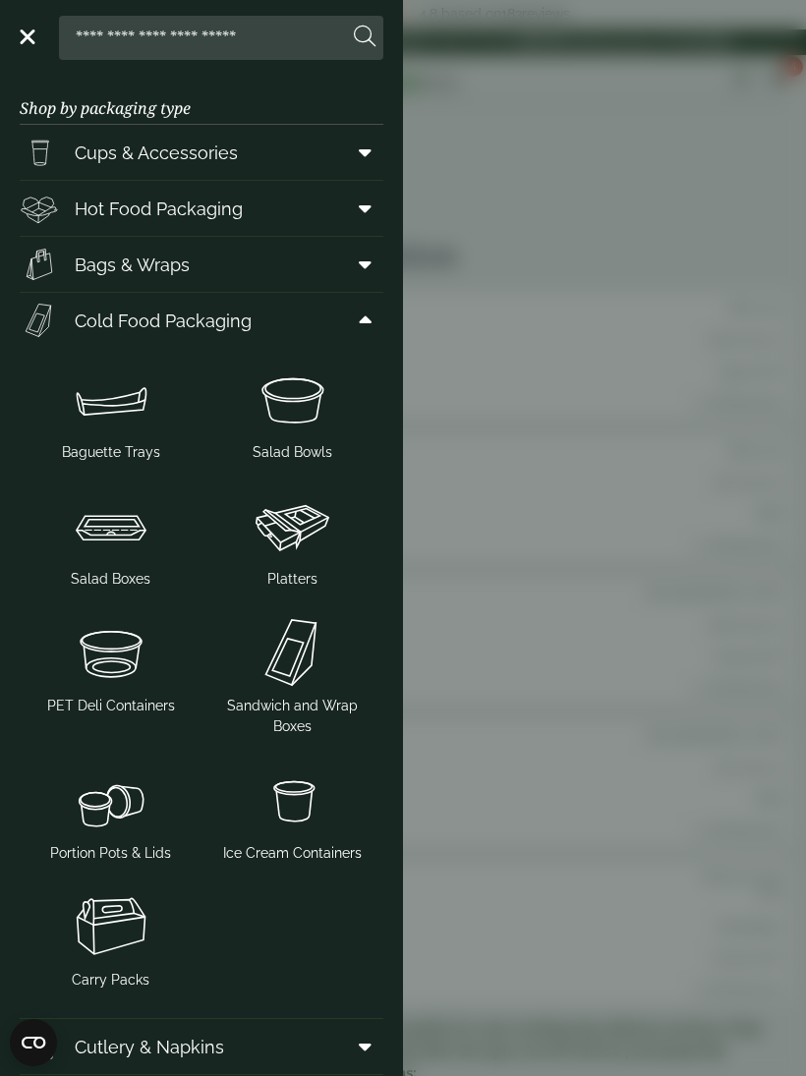
click at [98, 433] on img at bounding box center [111, 399] width 166 height 79
click at [111, 408] on img at bounding box center [111, 399] width 166 height 79
click at [365, 214] on icon at bounding box center [365, 208] width 13 height 20
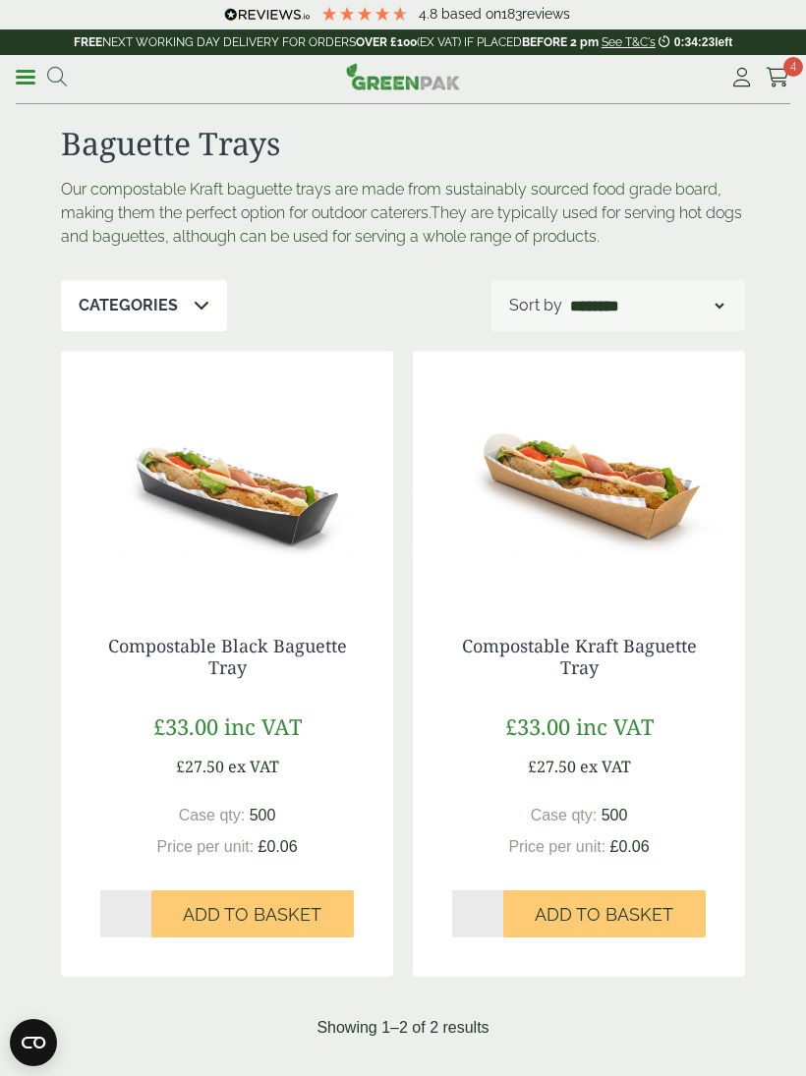
click at [22, 71] on link "Menu" at bounding box center [26, 76] width 20 height 20
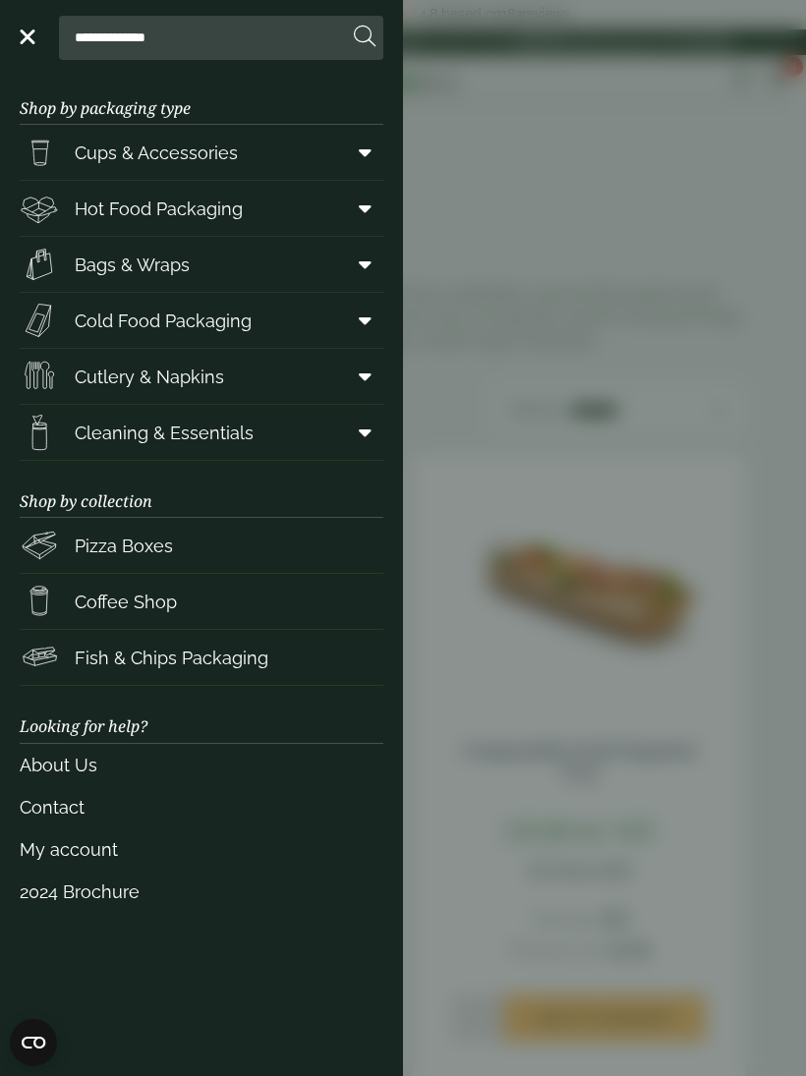
click at [356, 208] on span at bounding box center [361, 208] width 44 height 37
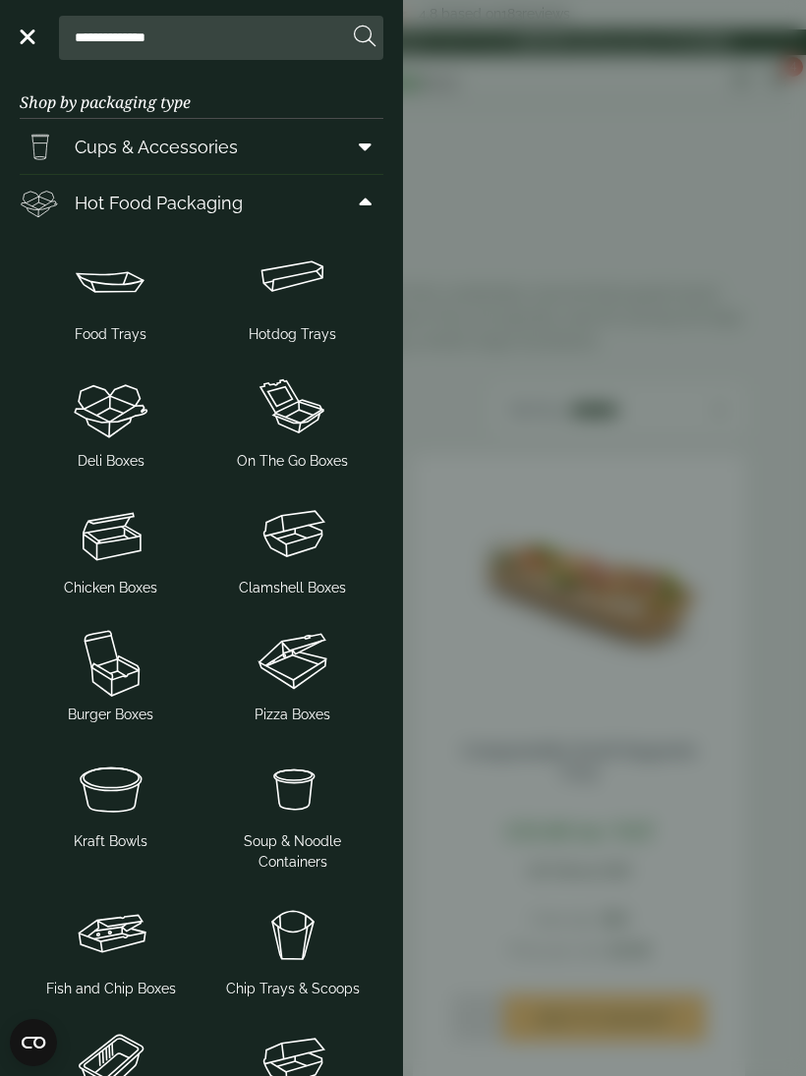
scroll to position [5, 0]
click at [106, 289] on img at bounding box center [111, 282] width 166 height 79
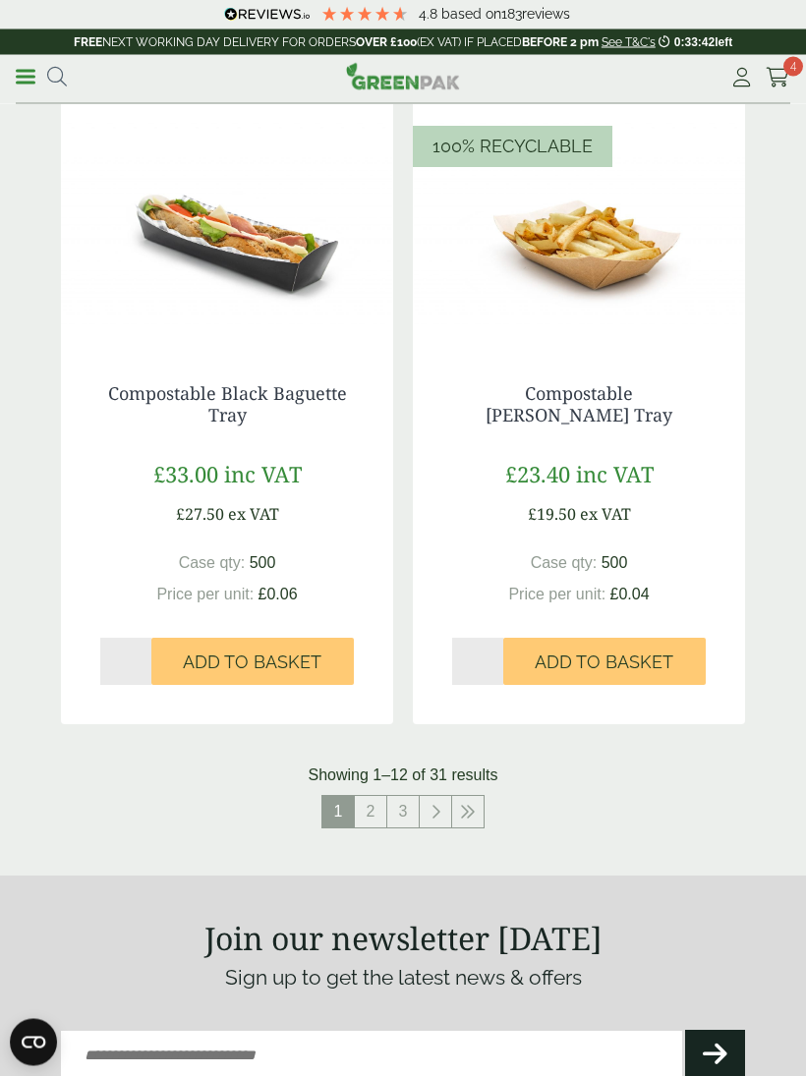
scroll to position [3499, 0]
click at [638, 766] on div "Showing 1–12 of 31 results" at bounding box center [403, 775] width 684 height 24
click at [370, 797] on link "2" at bounding box center [370, 811] width 31 height 31
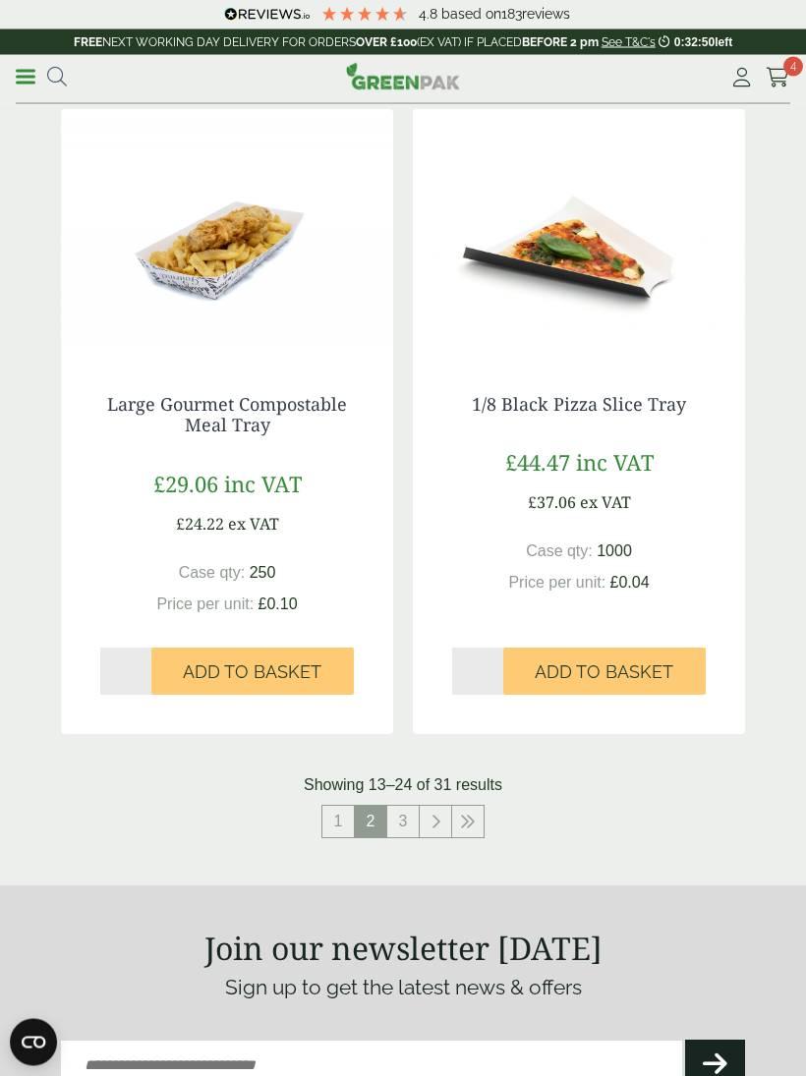
scroll to position [3468, 0]
click at [330, 806] on link "1" at bounding box center [337, 821] width 31 height 31
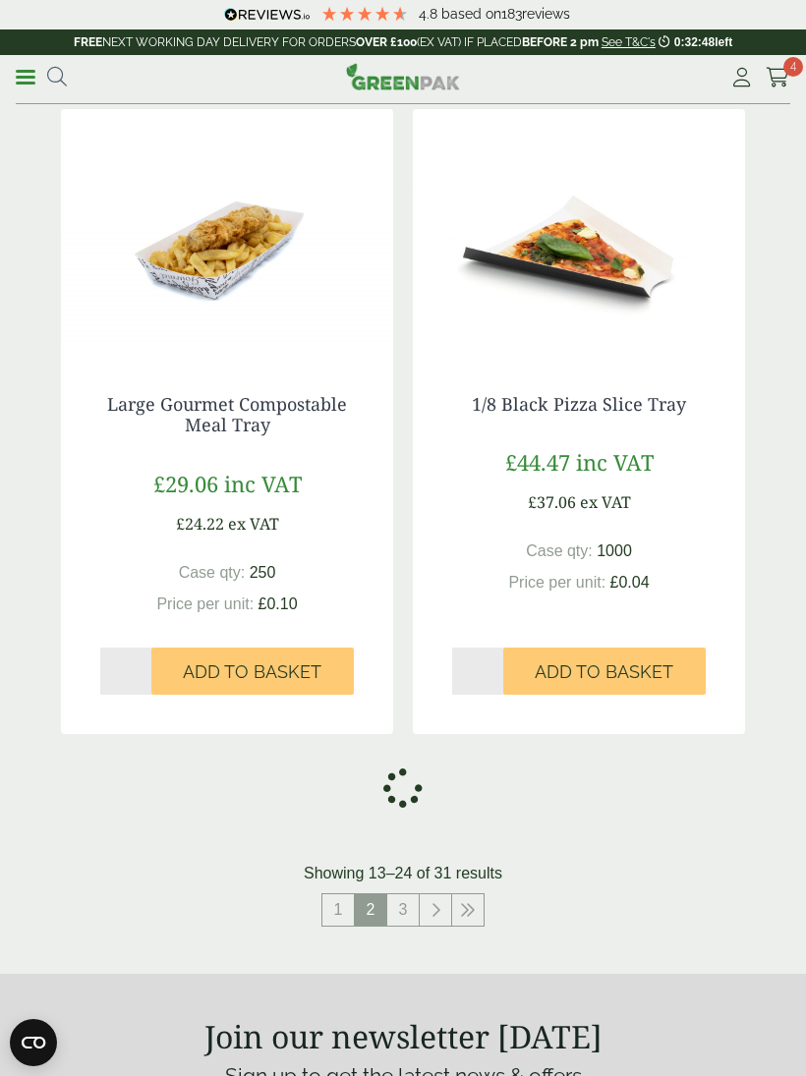
click at [332, 809] on div at bounding box center [403, 788] width 684 height 69
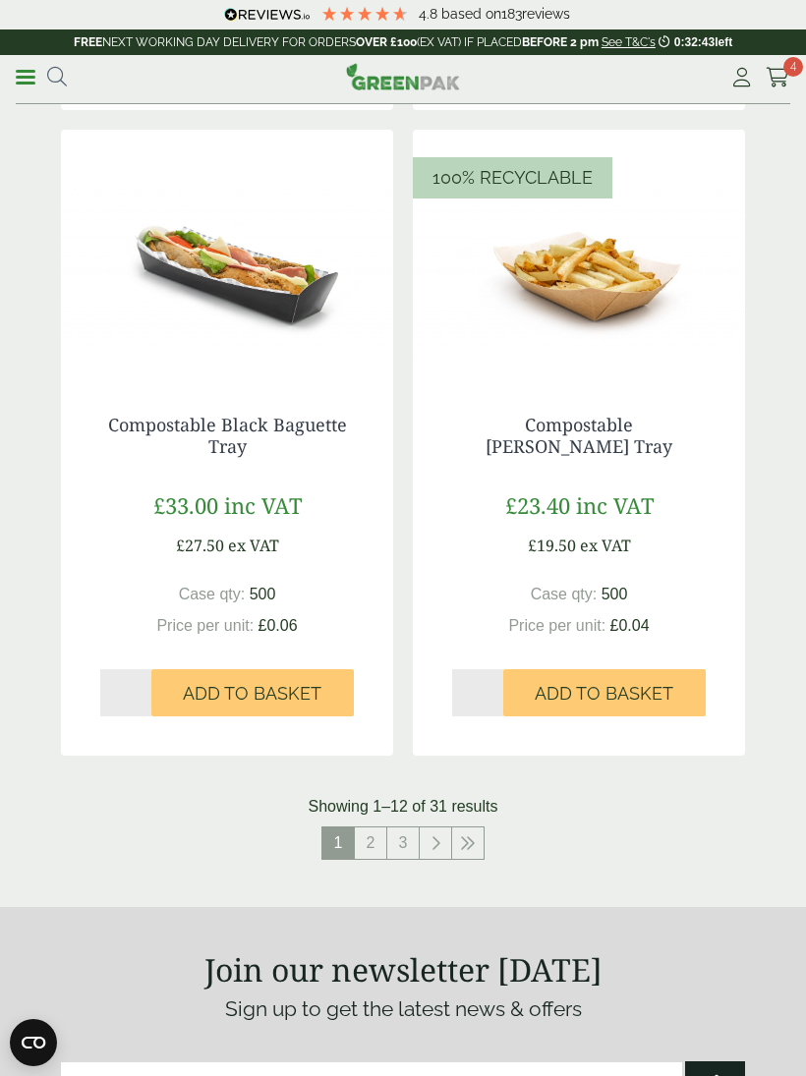
click at [123, 681] on input "*" at bounding box center [125, 692] width 51 height 47
type input "*"
click at [238, 684] on span "Add to Basket" at bounding box center [252, 695] width 139 height 22
